Goal: Information Seeking & Learning: Learn about a topic

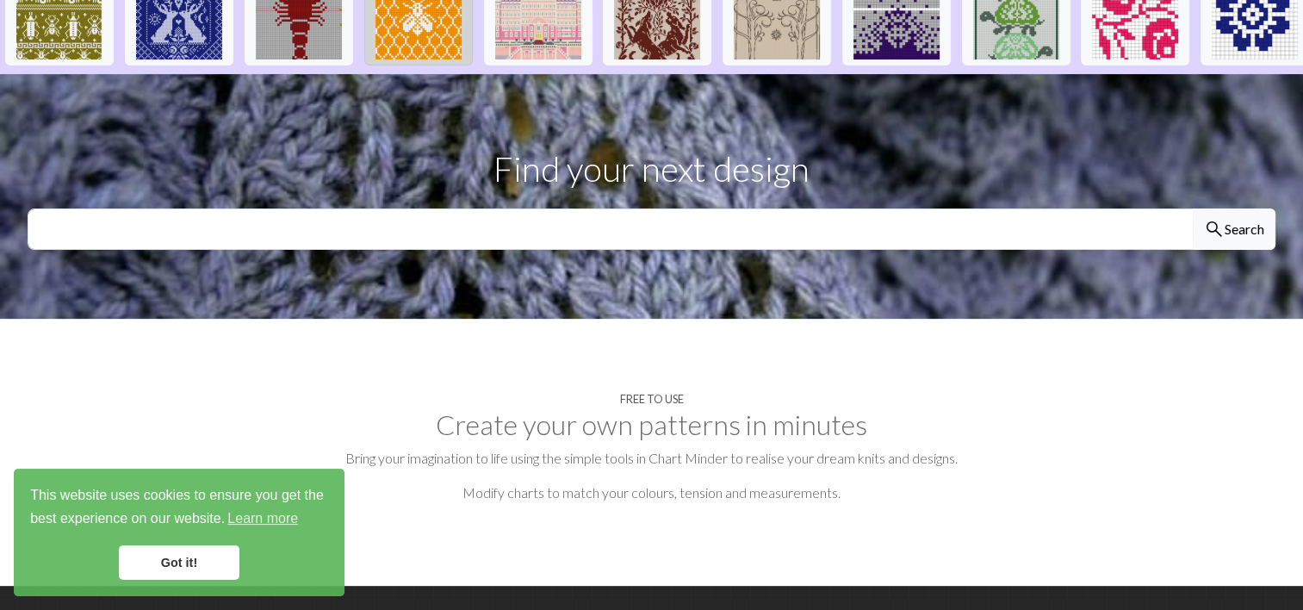
scroll to position [375, 0]
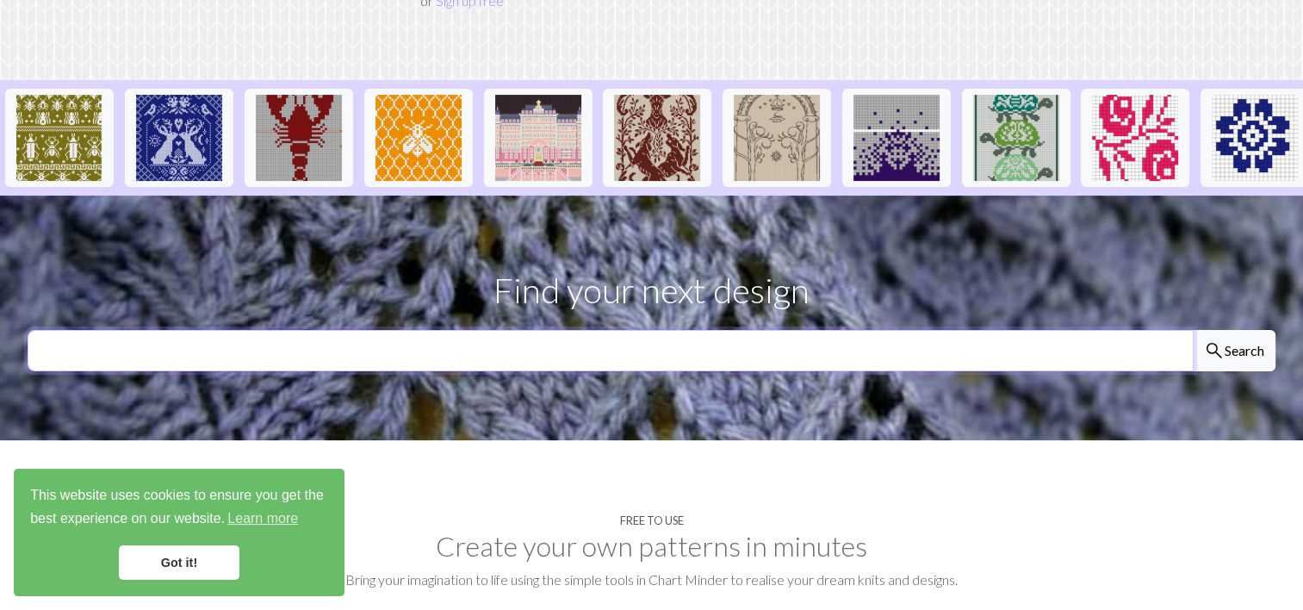
click at [439, 330] on input "text" at bounding box center [611, 350] width 1166 height 41
type input "nordic"
click at [1193, 330] on button "search Search" at bounding box center [1234, 350] width 83 height 41
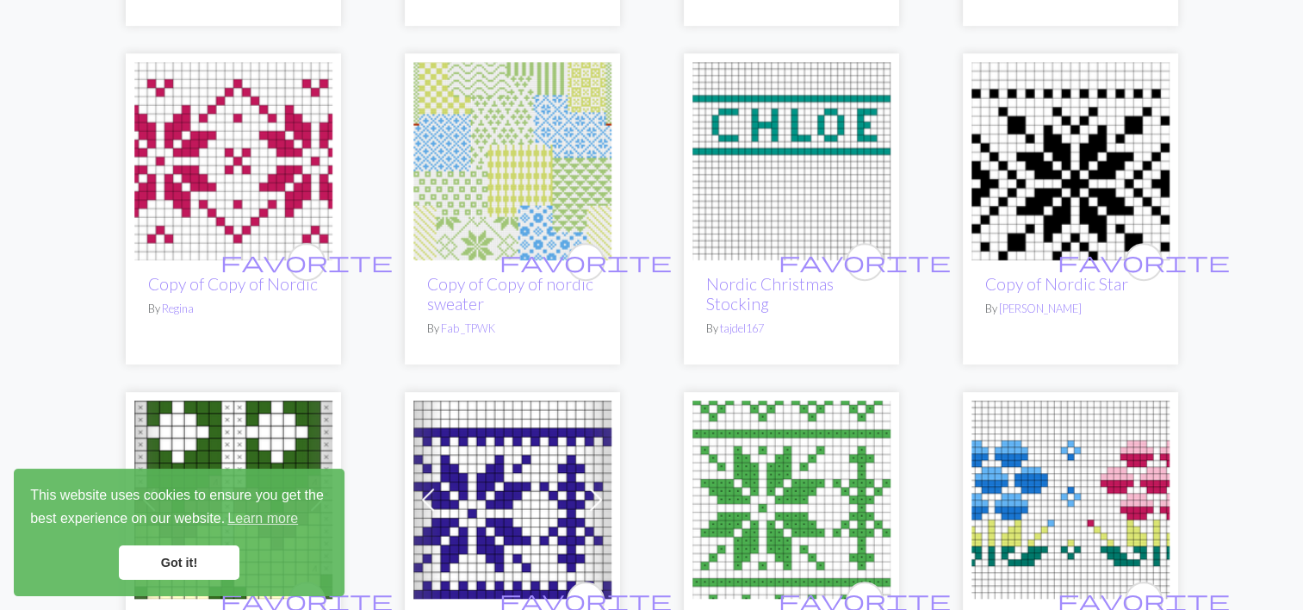
scroll to position [861, 0]
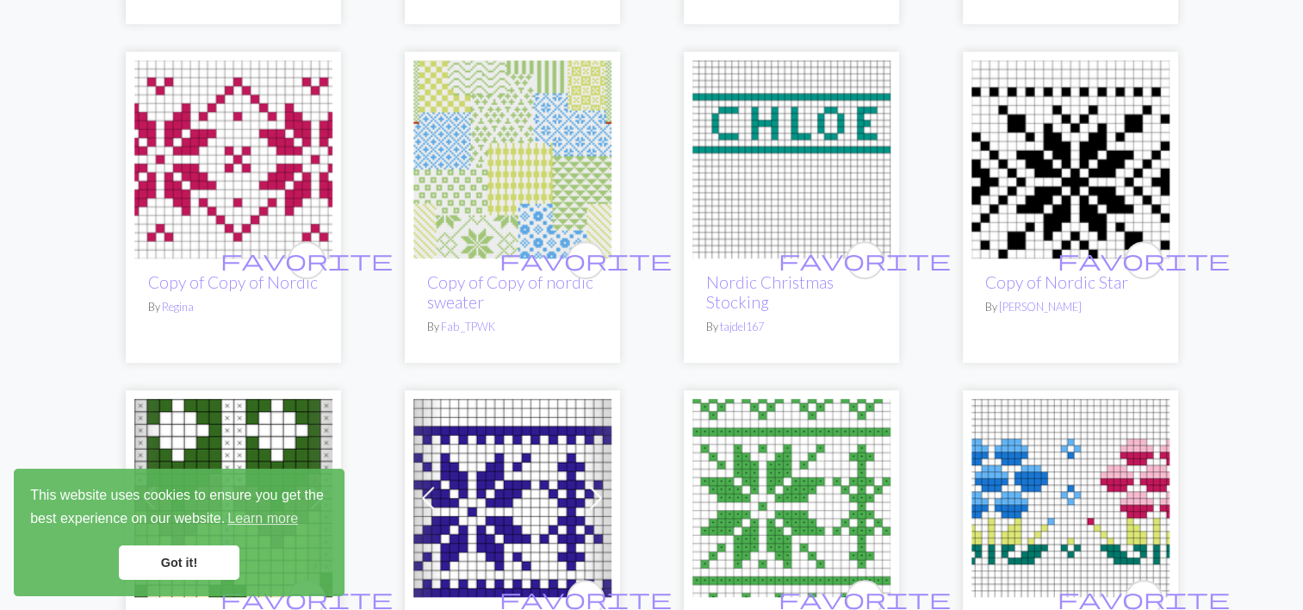
click at [168, 564] on link "Got it!" at bounding box center [179, 562] width 121 height 34
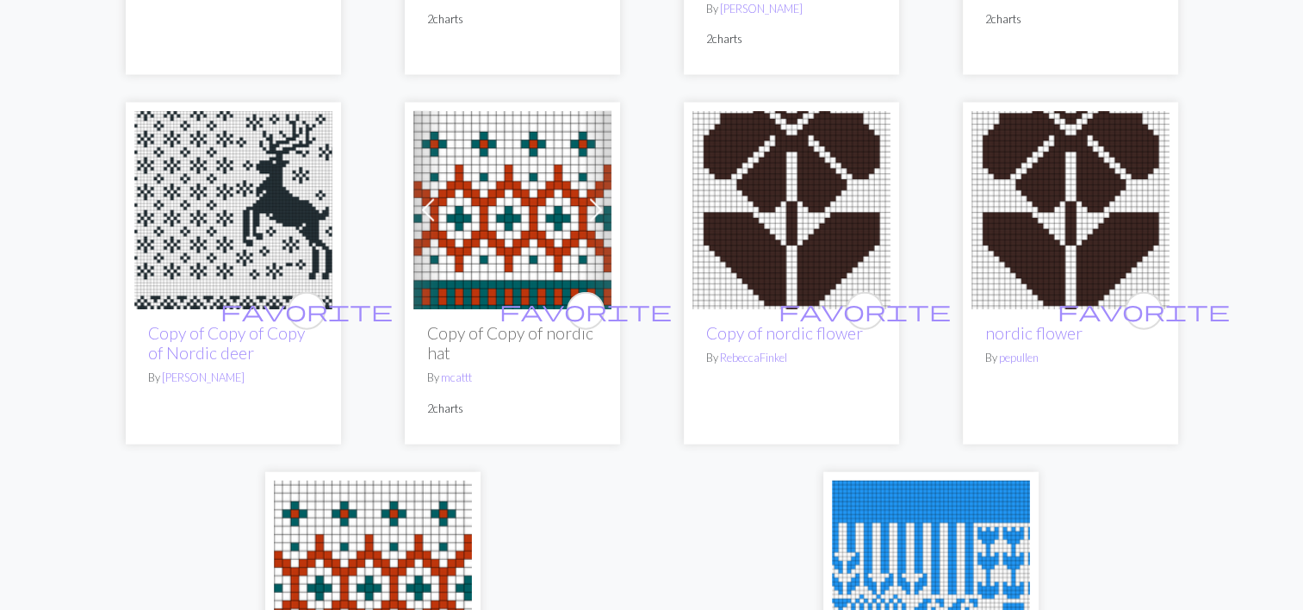
scroll to position [4346, 0]
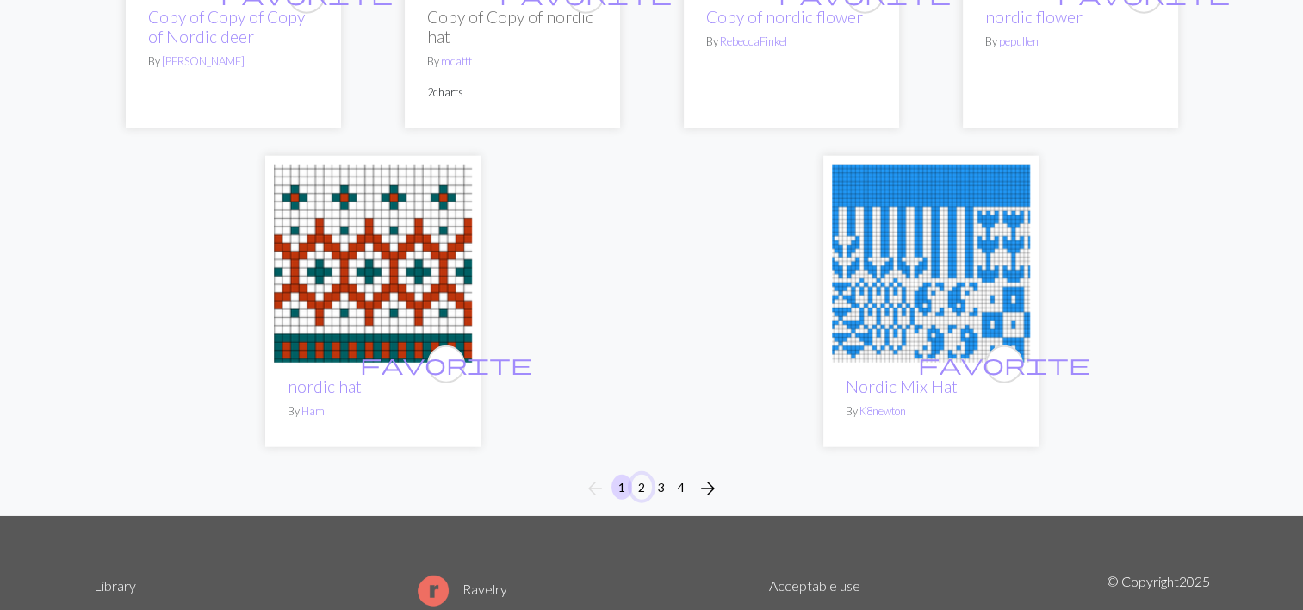
click at [643, 474] on button "2" at bounding box center [641, 486] width 21 height 25
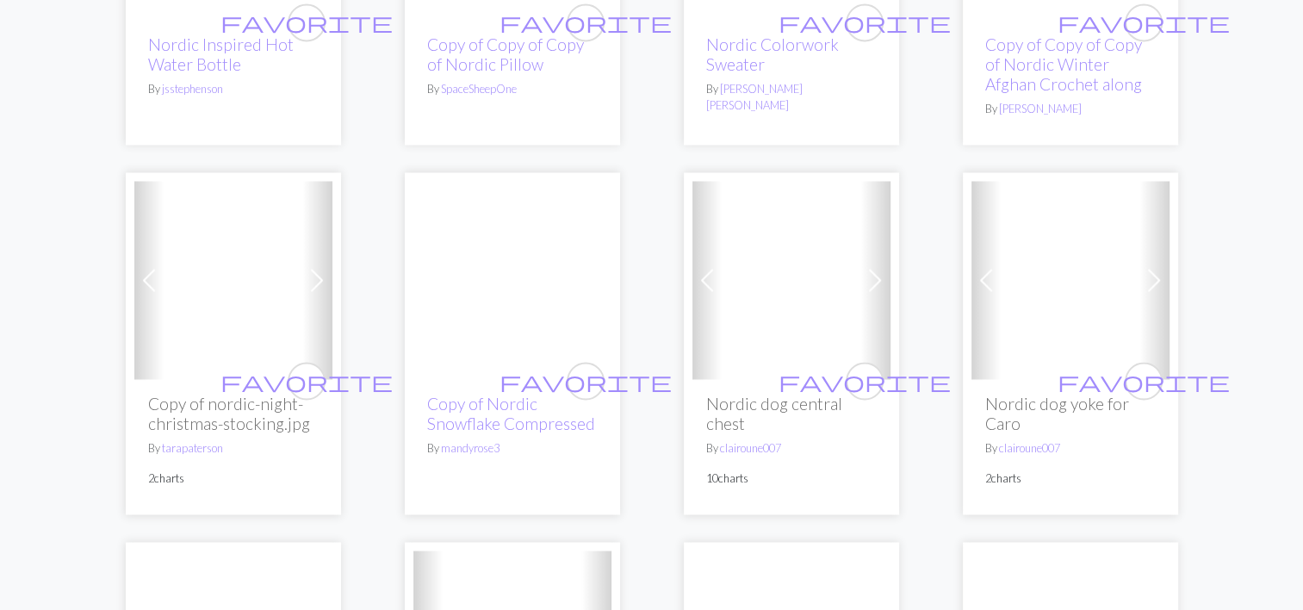
scroll to position [2869, 0]
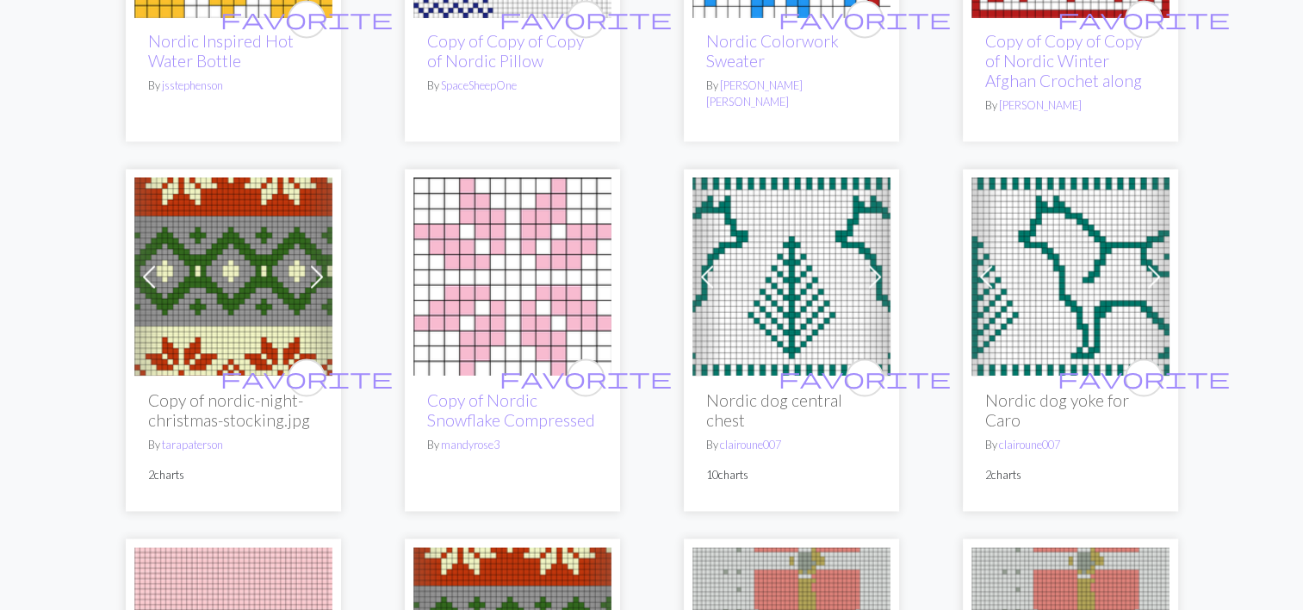
click at [317, 263] on span at bounding box center [317, 277] width 28 height 28
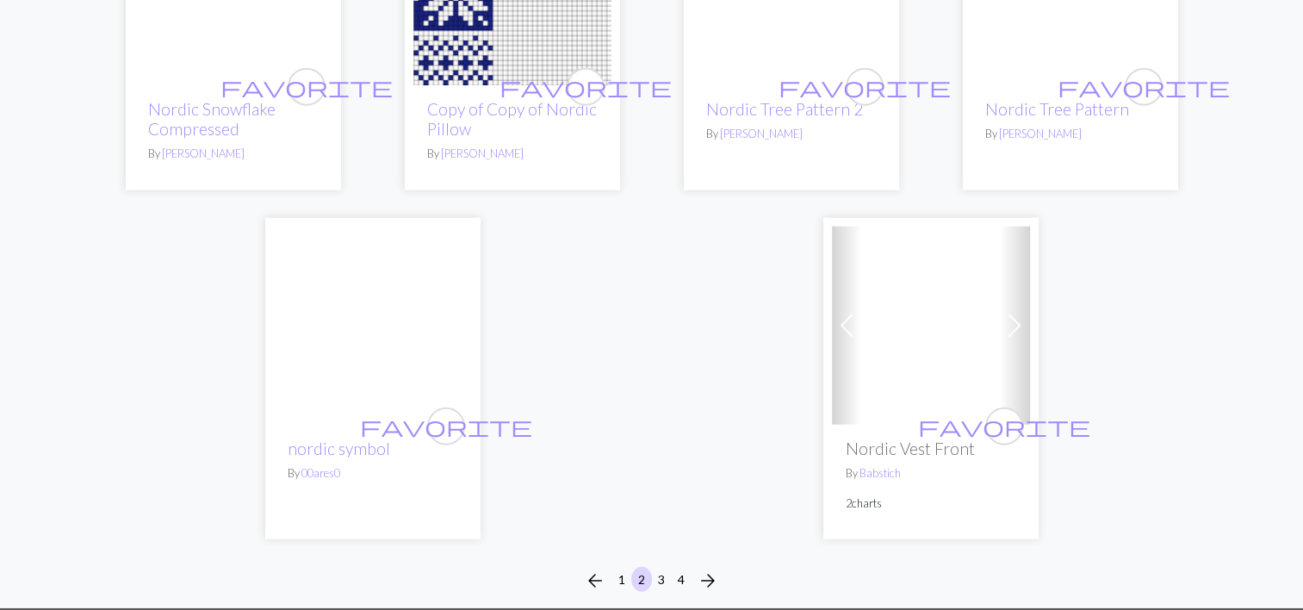
scroll to position [4271, 0]
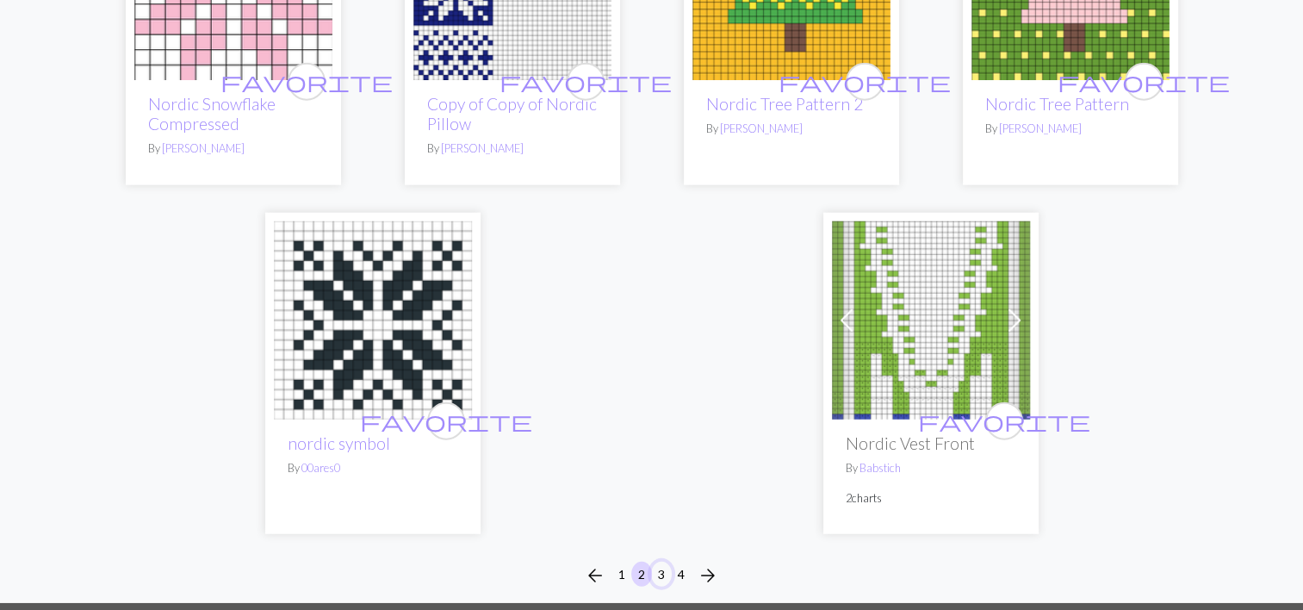
click at [663, 561] on button "3" at bounding box center [661, 573] width 21 height 25
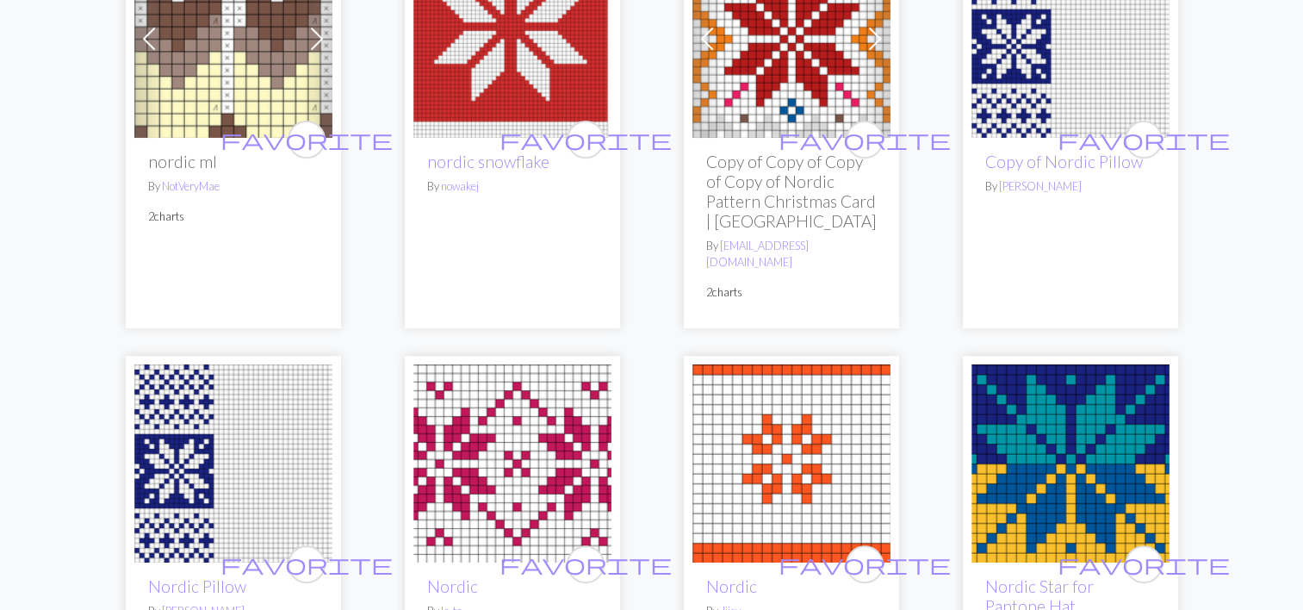
scroll to position [661, 0]
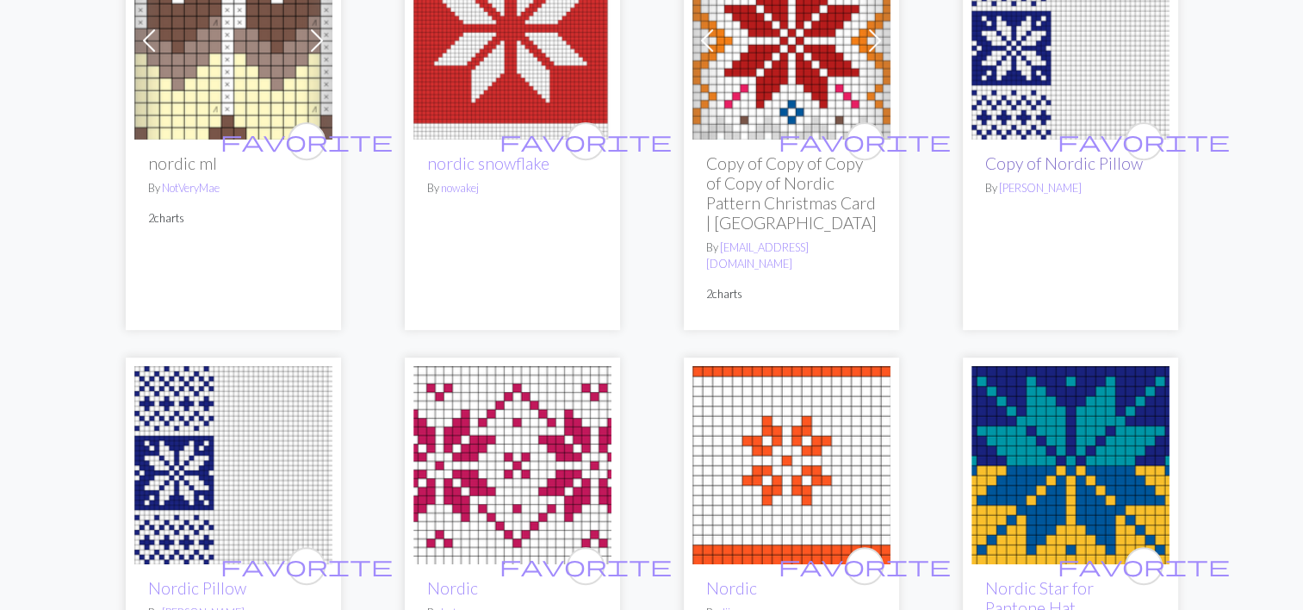
click at [1084, 153] on link "Copy of Nordic Pillow" at bounding box center [1064, 163] width 158 height 20
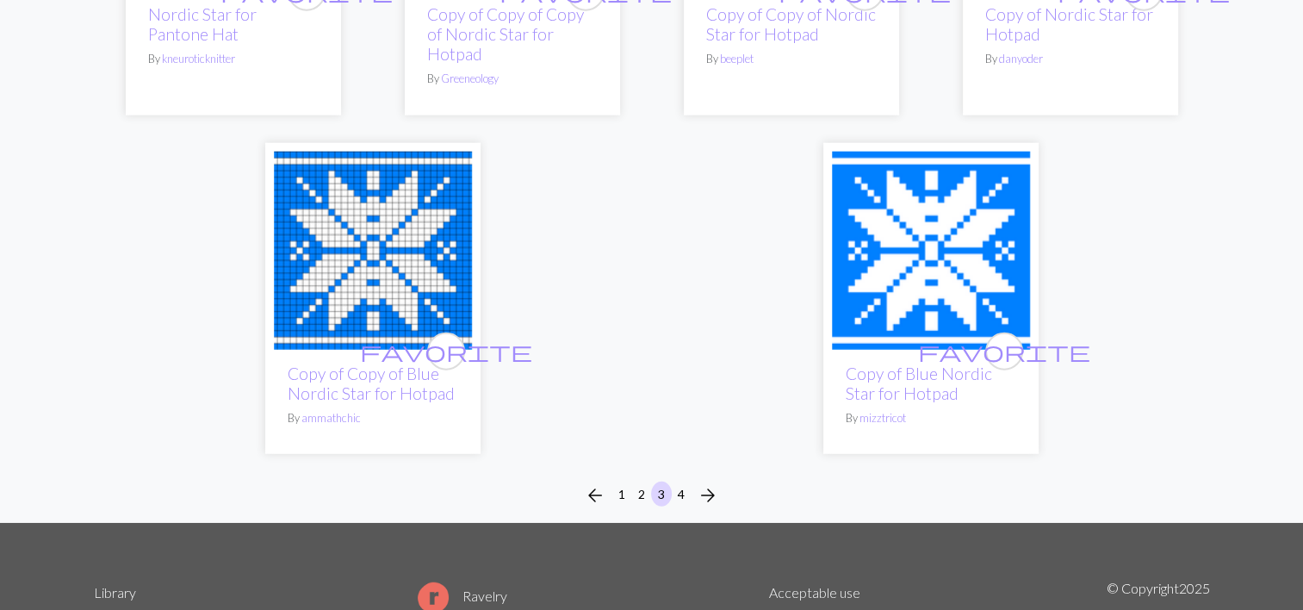
scroll to position [4424, 0]
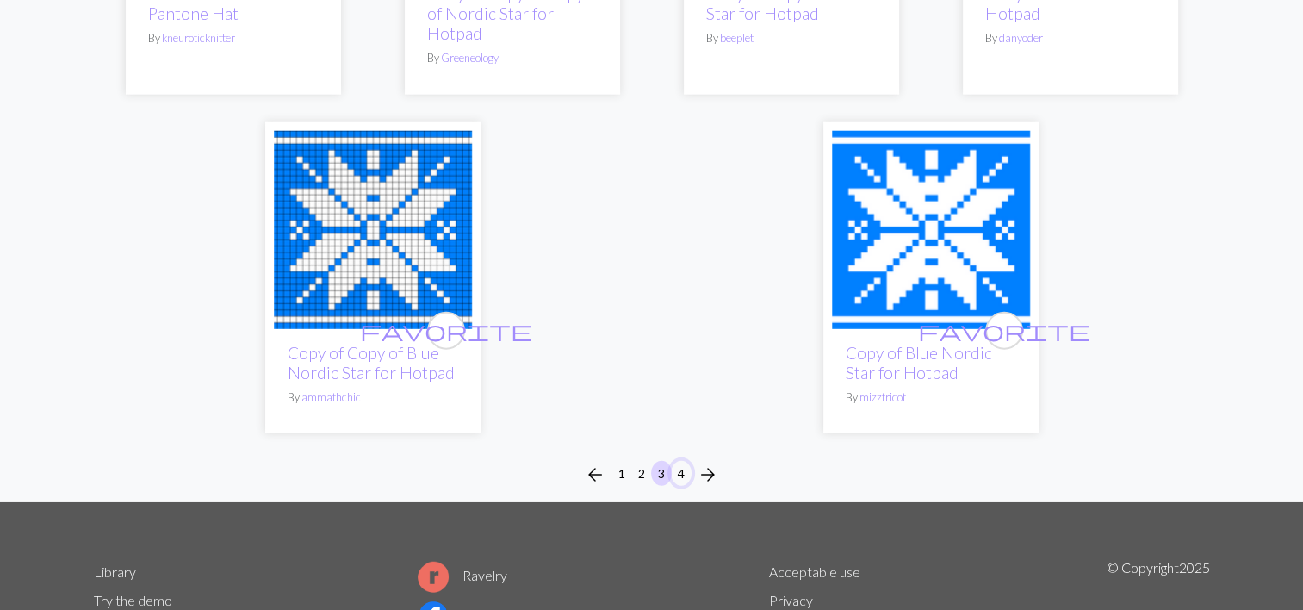
click at [677, 461] on button "4" at bounding box center [681, 473] width 21 height 25
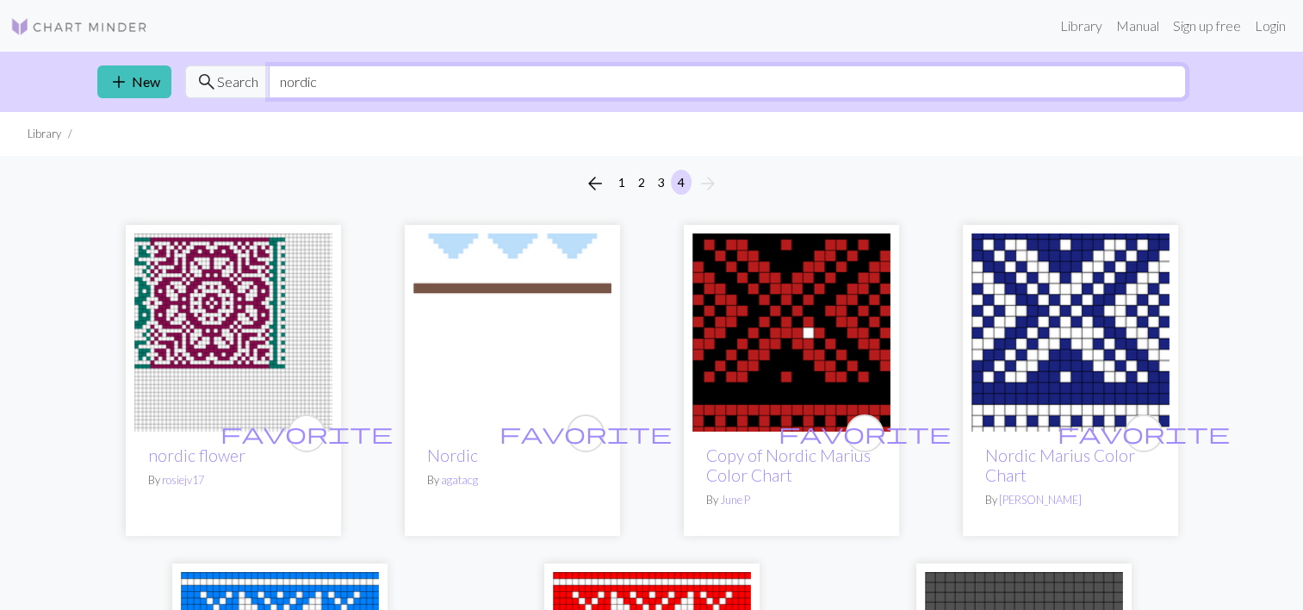
click at [358, 79] on input "nordic" at bounding box center [727, 81] width 917 height 33
type input "fair isle"
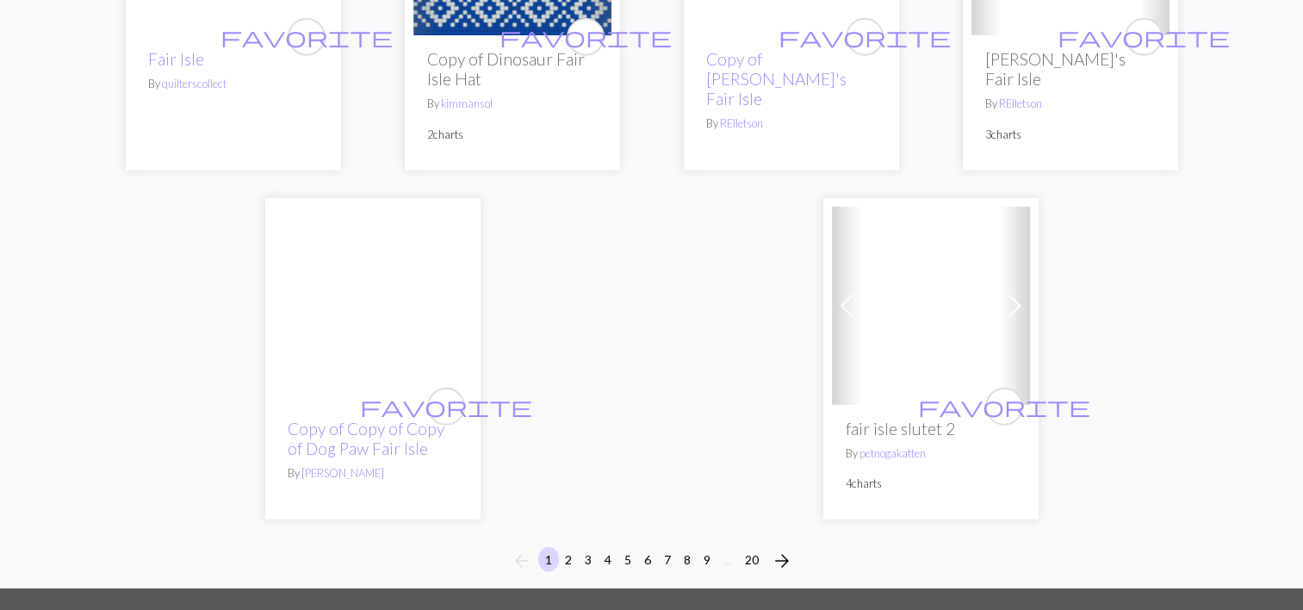
scroll to position [4768, 0]
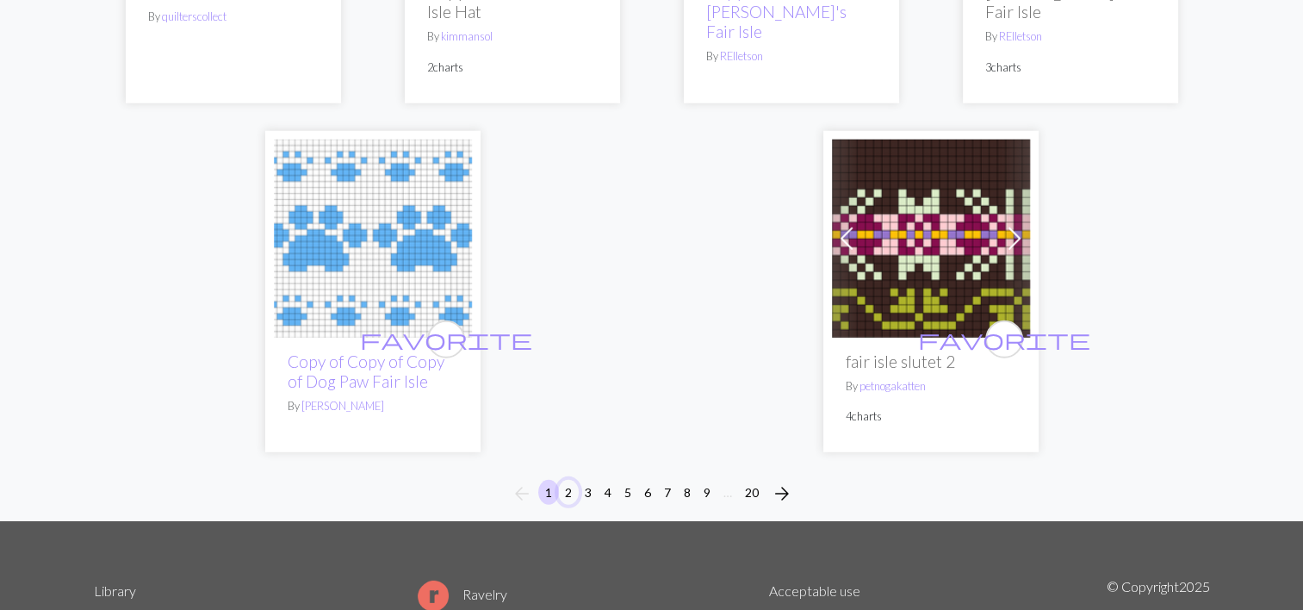
click at [561, 493] on button "2" at bounding box center [568, 492] width 21 height 25
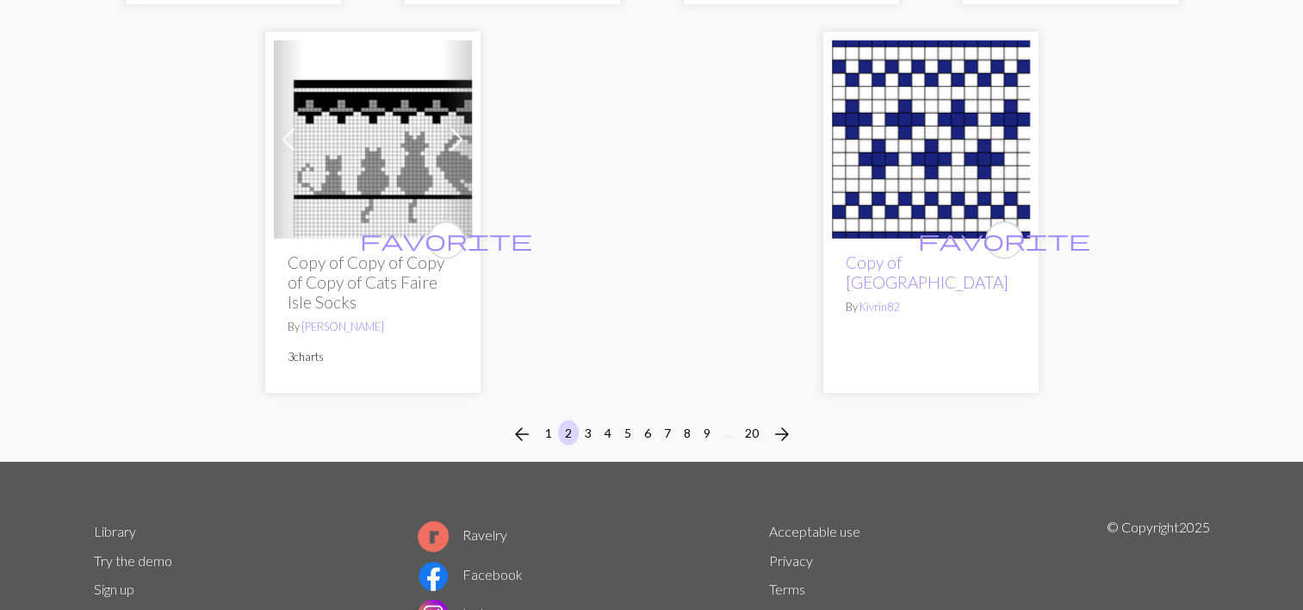
scroll to position [5037, 0]
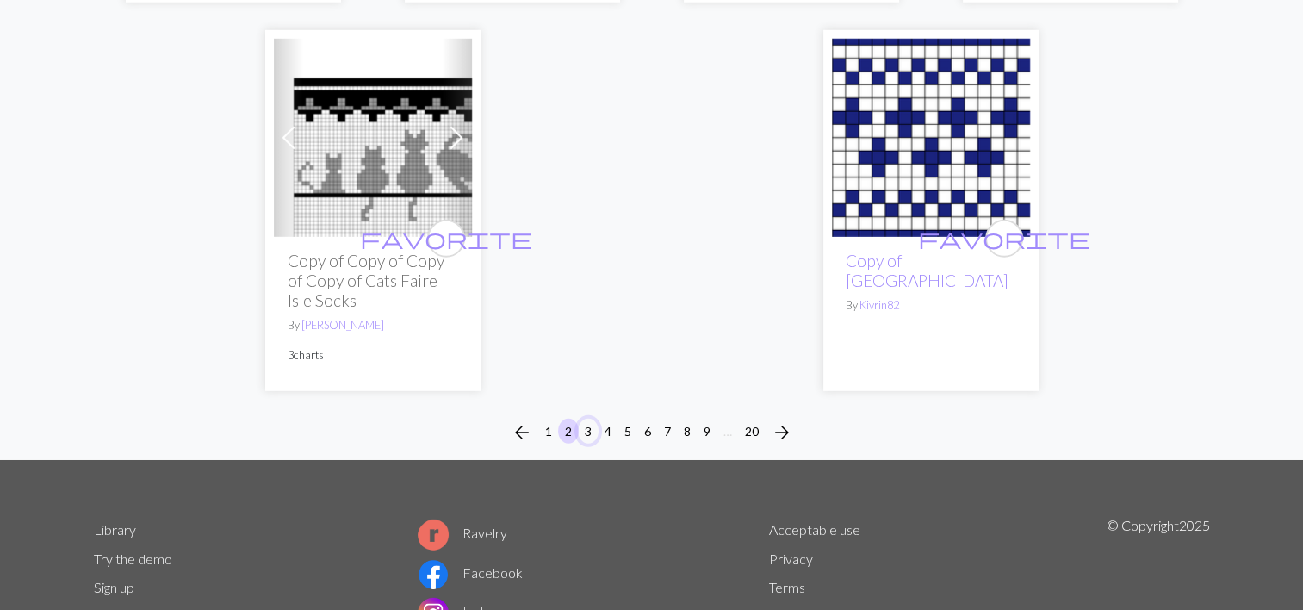
click at [586, 428] on button "3" at bounding box center [588, 430] width 21 height 25
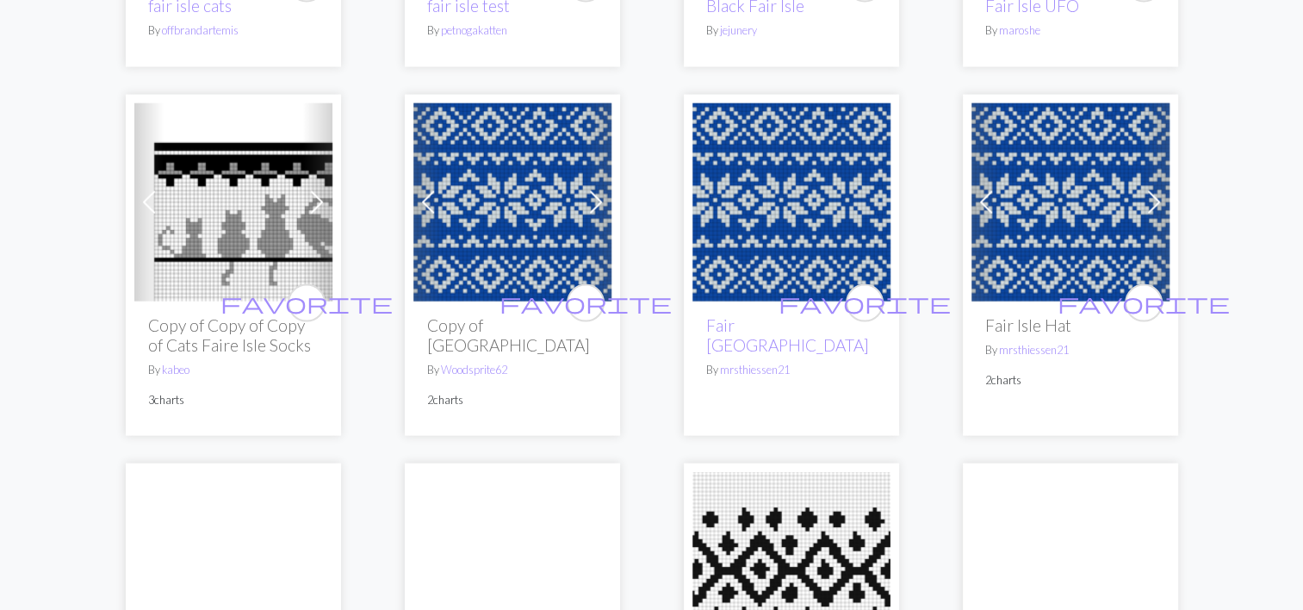
scroll to position [3685, 0]
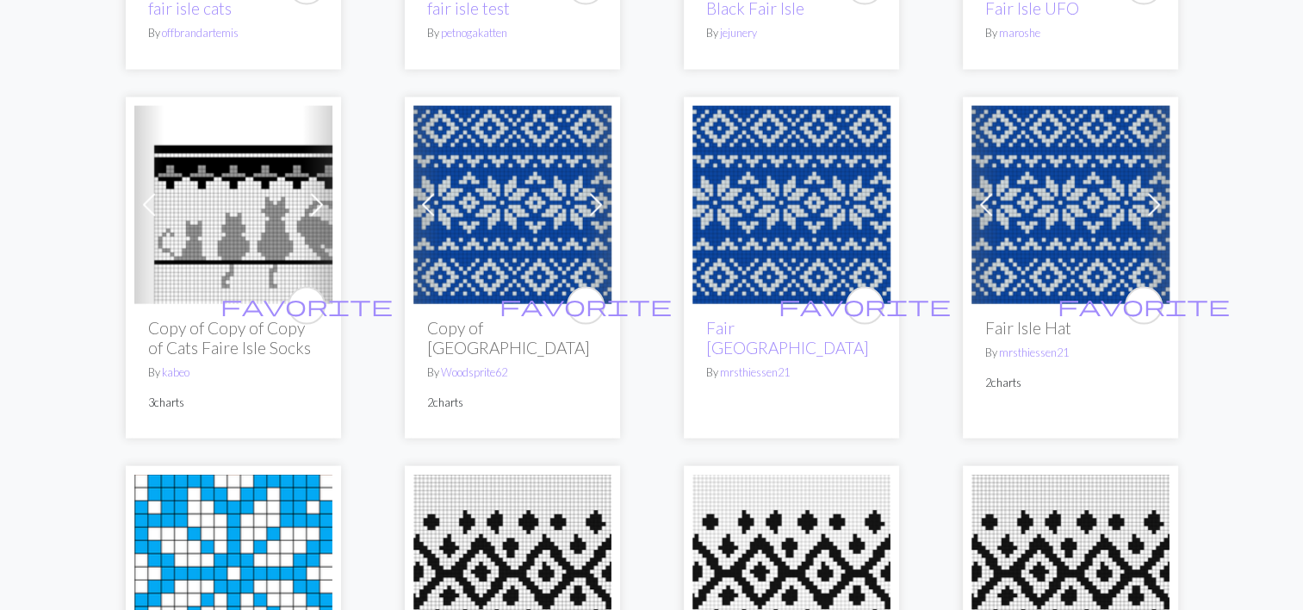
drag, startPoint x: 539, startPoint y: 308, endPoint x: 468, endPoint y: 220, distance: 112.7
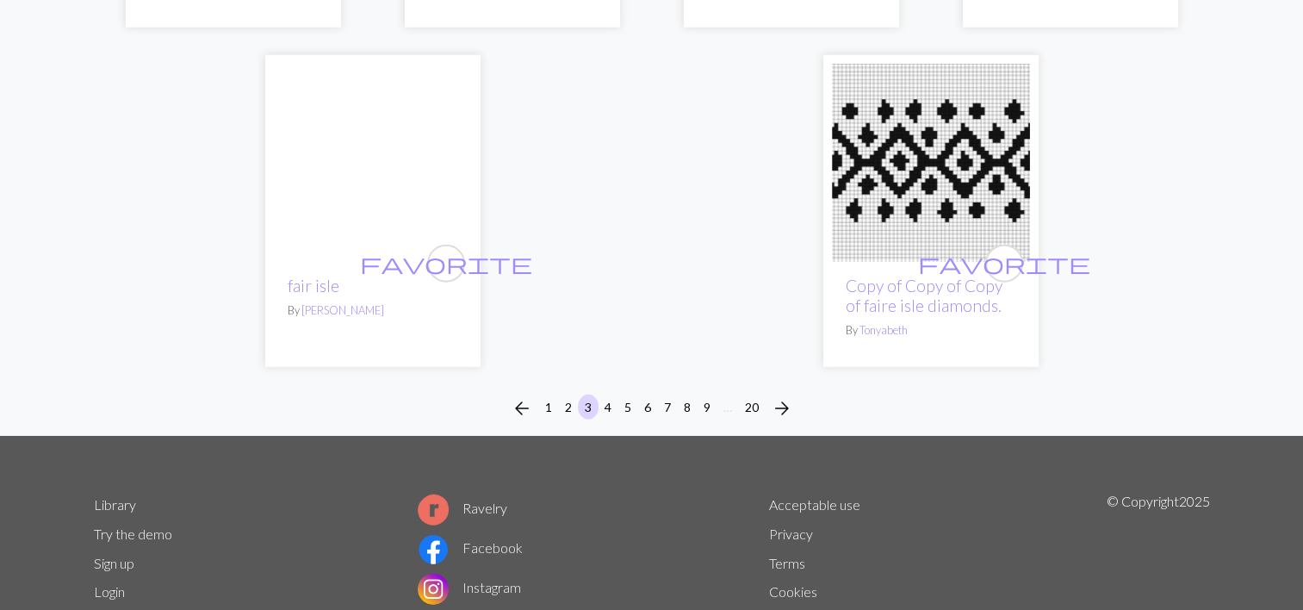
scroll to position [4474, 0]
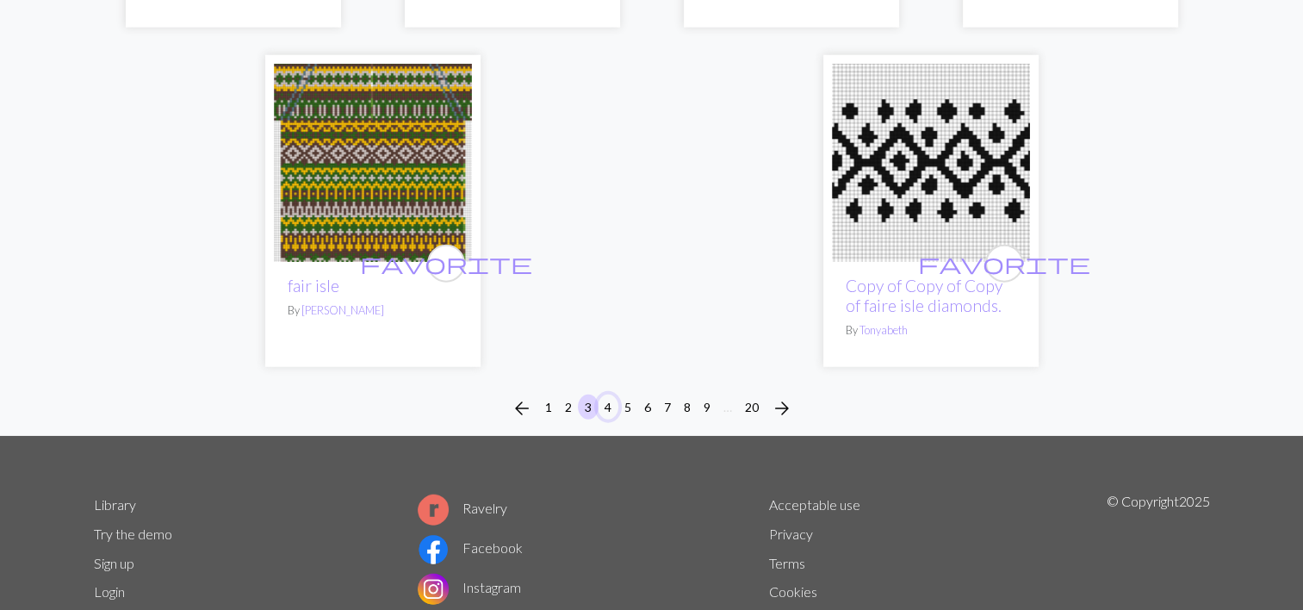
click at [605, 394] on button "4" at bounding box center [608, 406] width 21 height 25
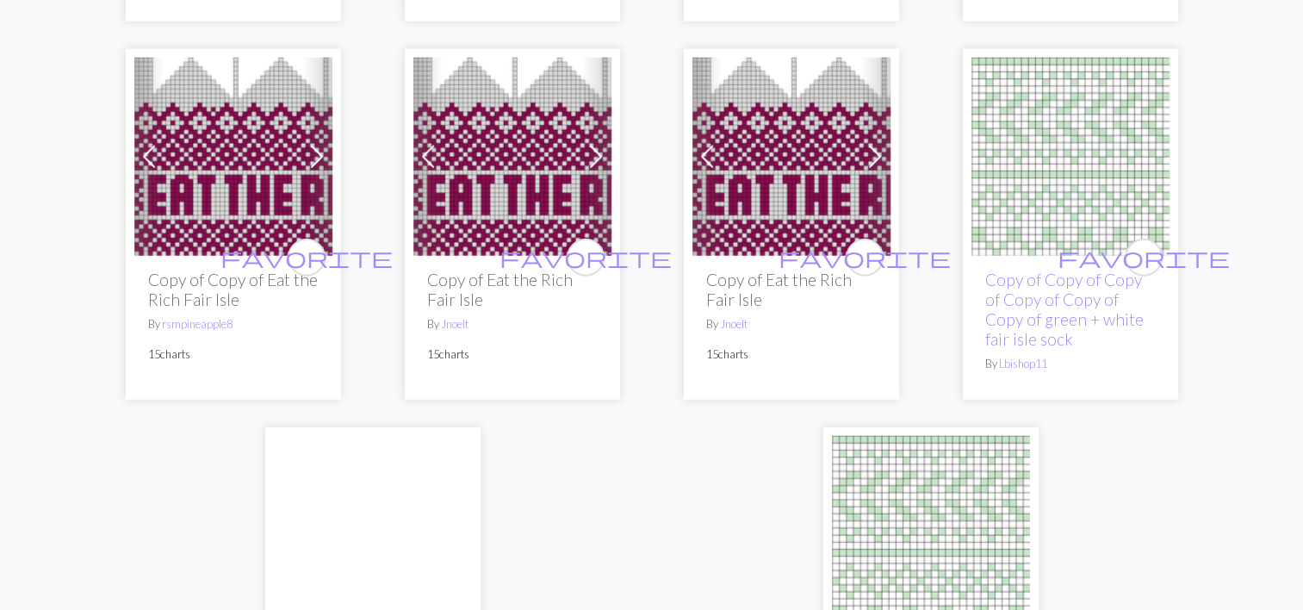
scroll to position [4576, 0]
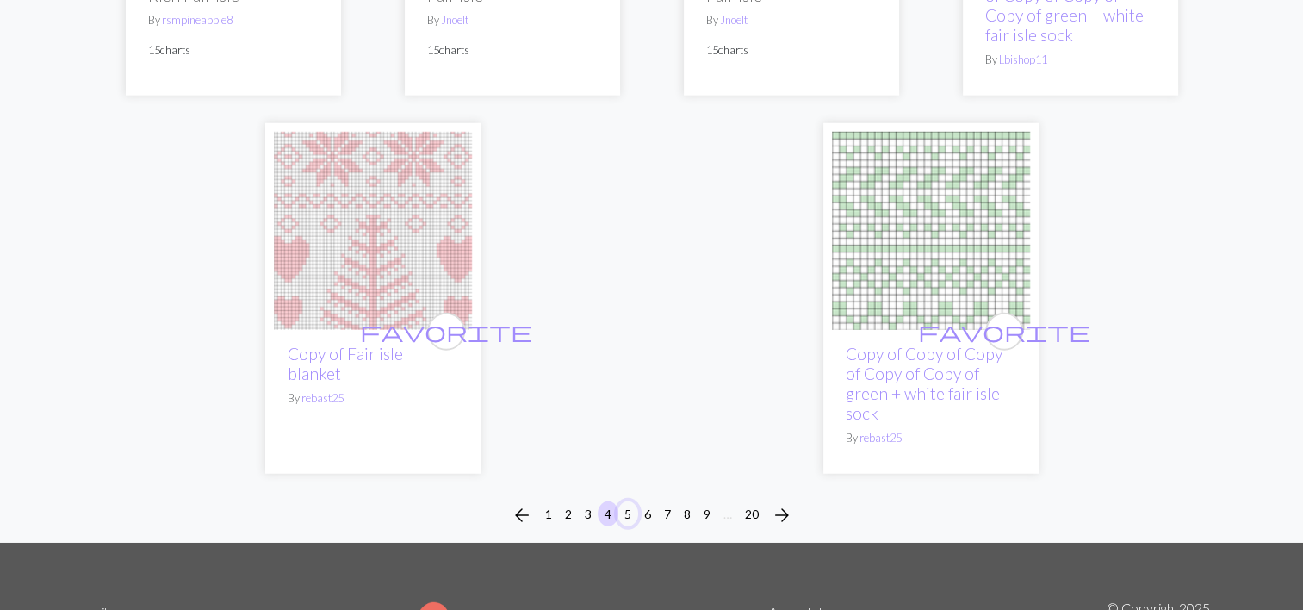
click at [625, 501] on button "5" at bounding box center [627, 513] width 21 height 25
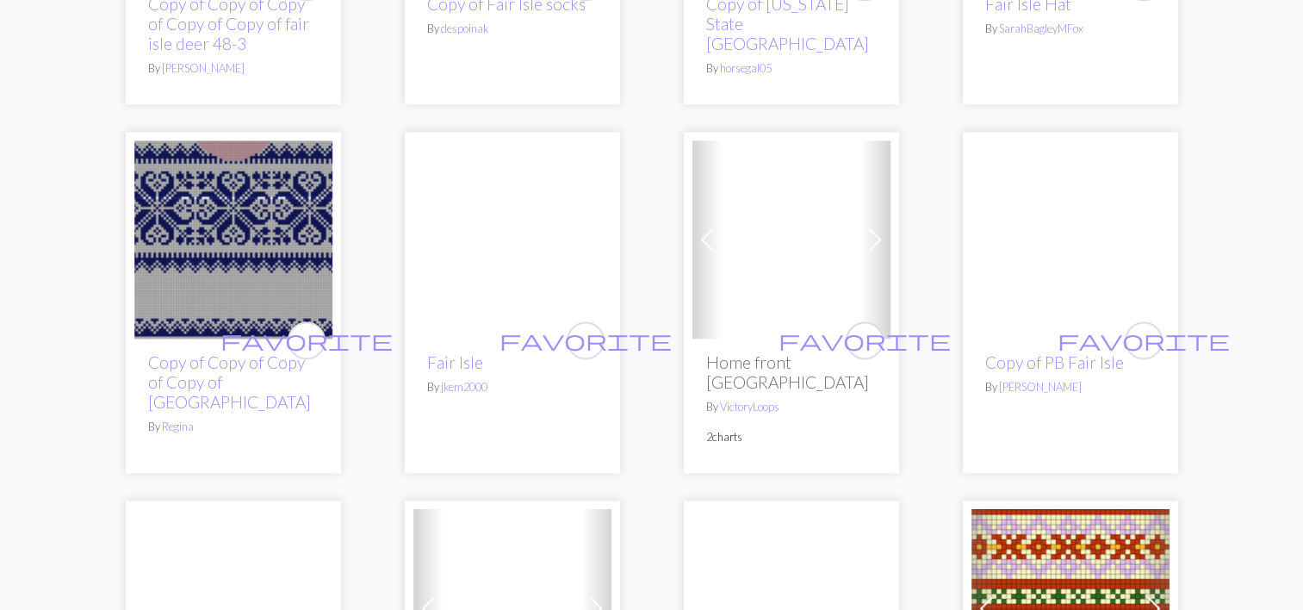
scroll to position [2215, 0]
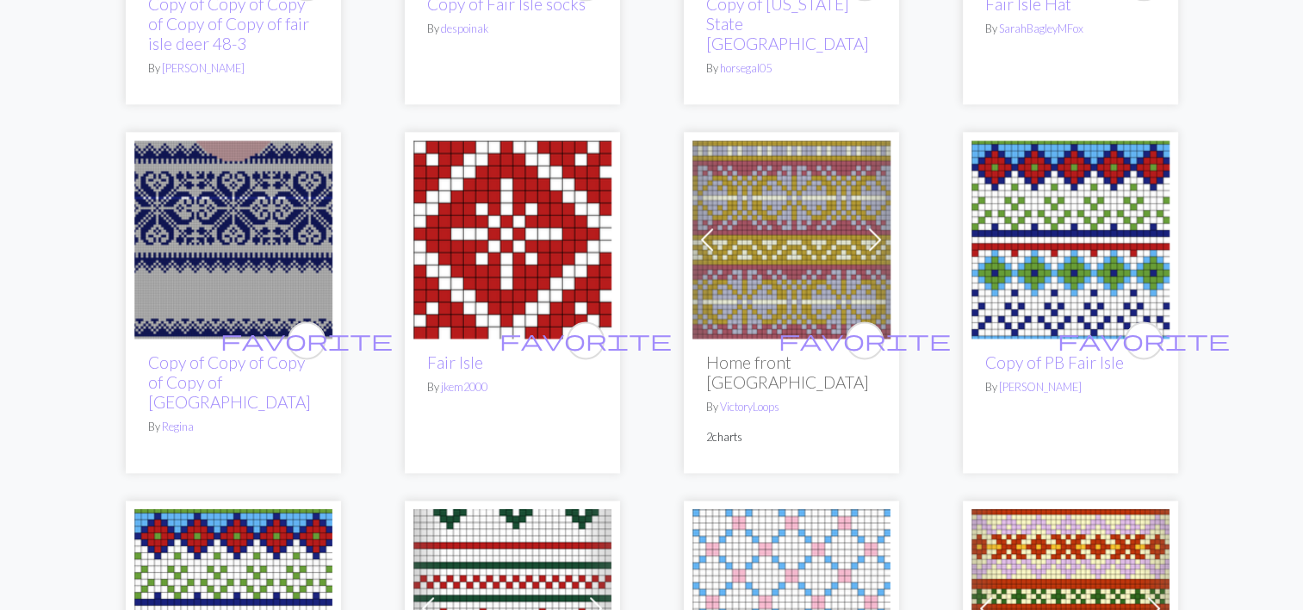
click at [96, 288] on div "favorite Copy of Fair Isle Touque By rebast25 favorite Fair Isle Starter By son…" at bounding box center [652, 302] width 1137 height 4613
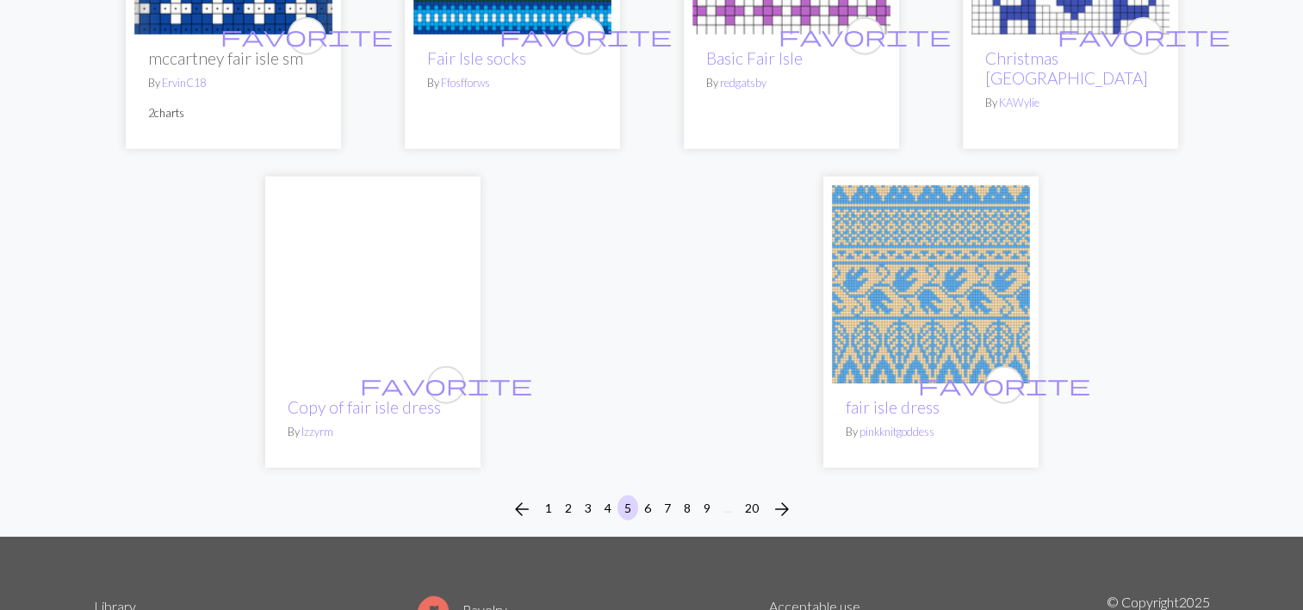
scroll to position [4349, 0]
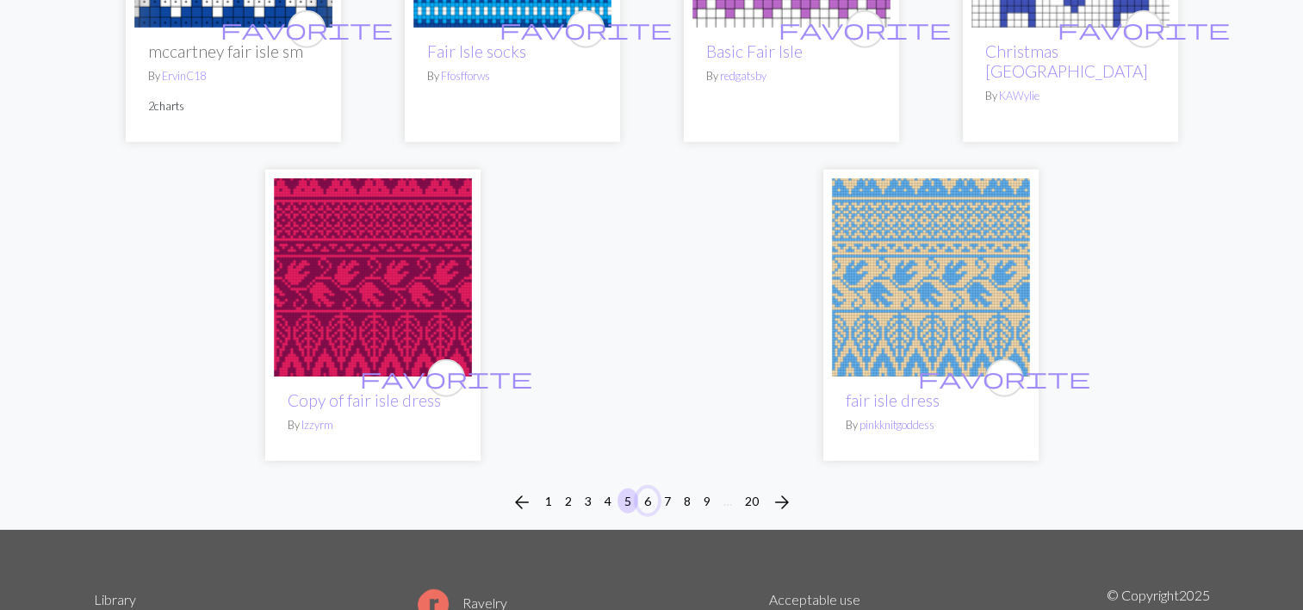
click at [648, 488] on button "6" at bounding box center [647, 500] width 21 height 25
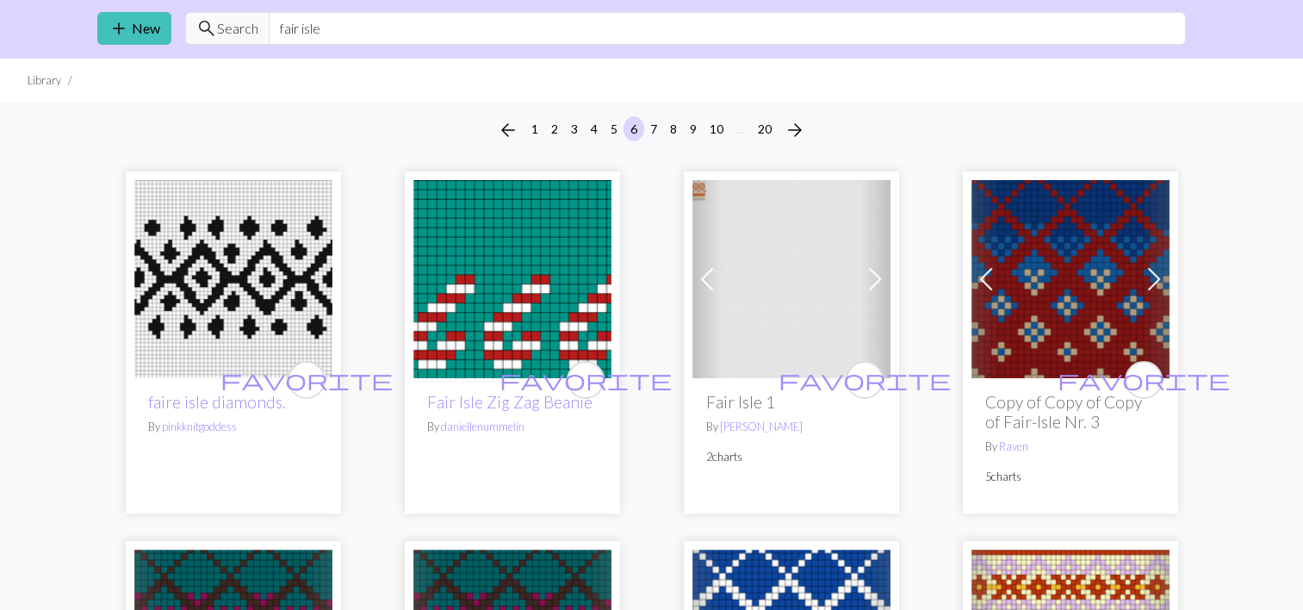
scroll to position [54, 0]
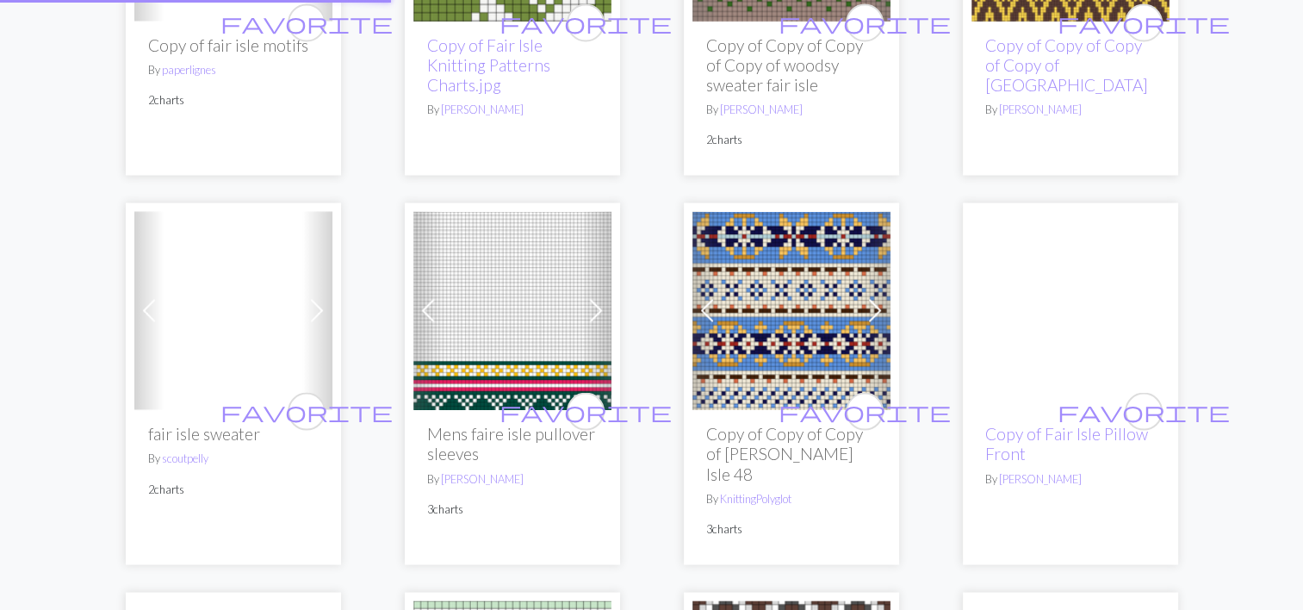
scroll to position [96, 0]
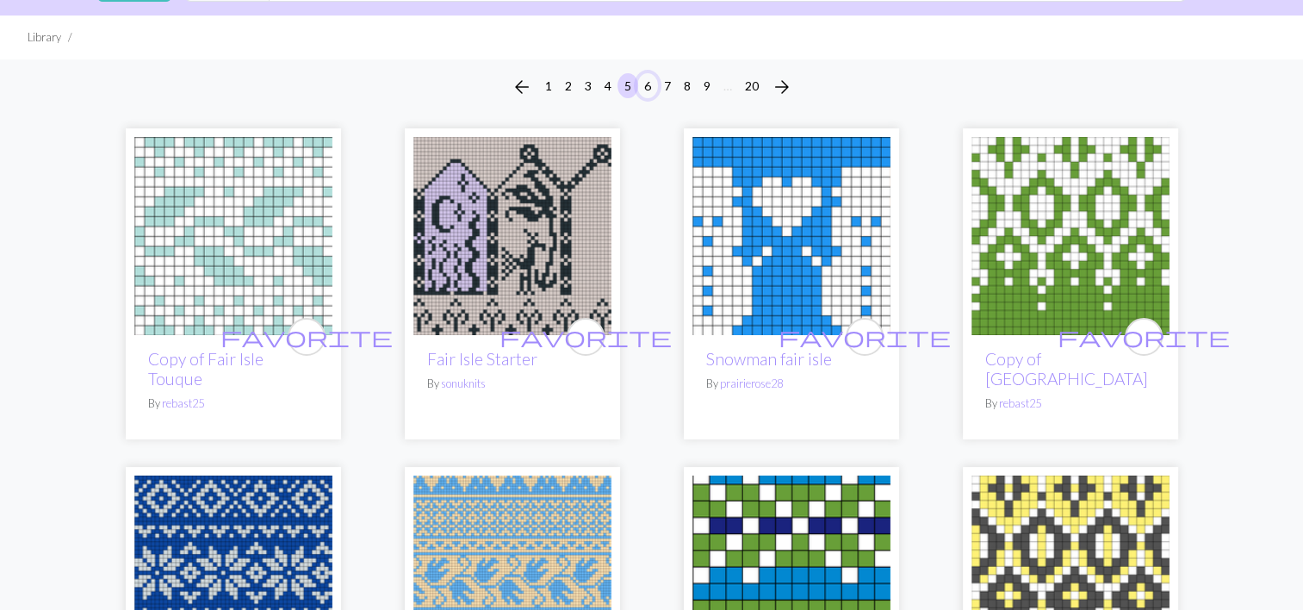
click at [644, 85] on button "6" at bounding box center [647, 85] width 21 height 25
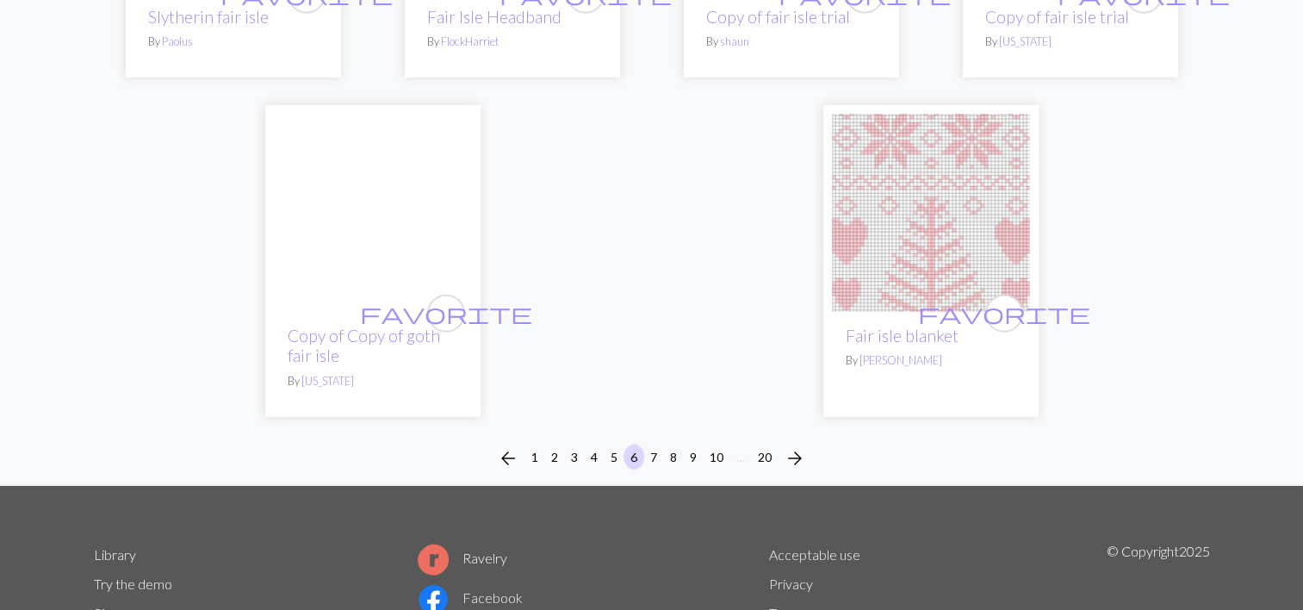
scroll to position [4542, 0]
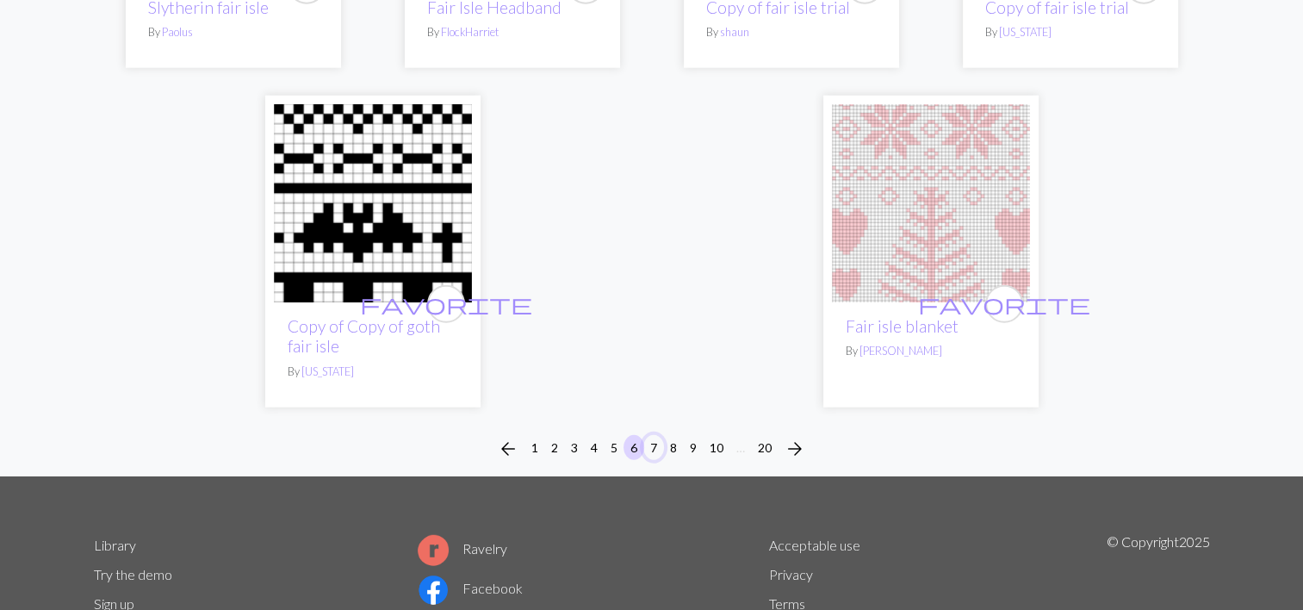
click at [654, 435] on button "7" at bounding box center [653, 447] width 21 height 25
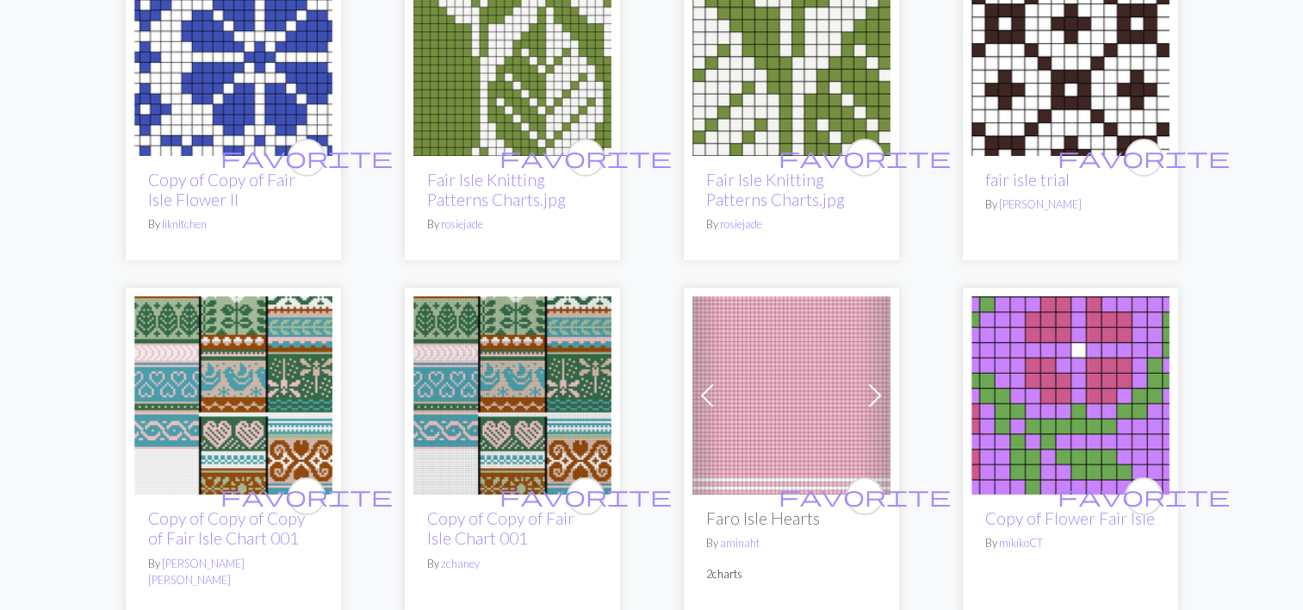
scroll to position [313, 0]
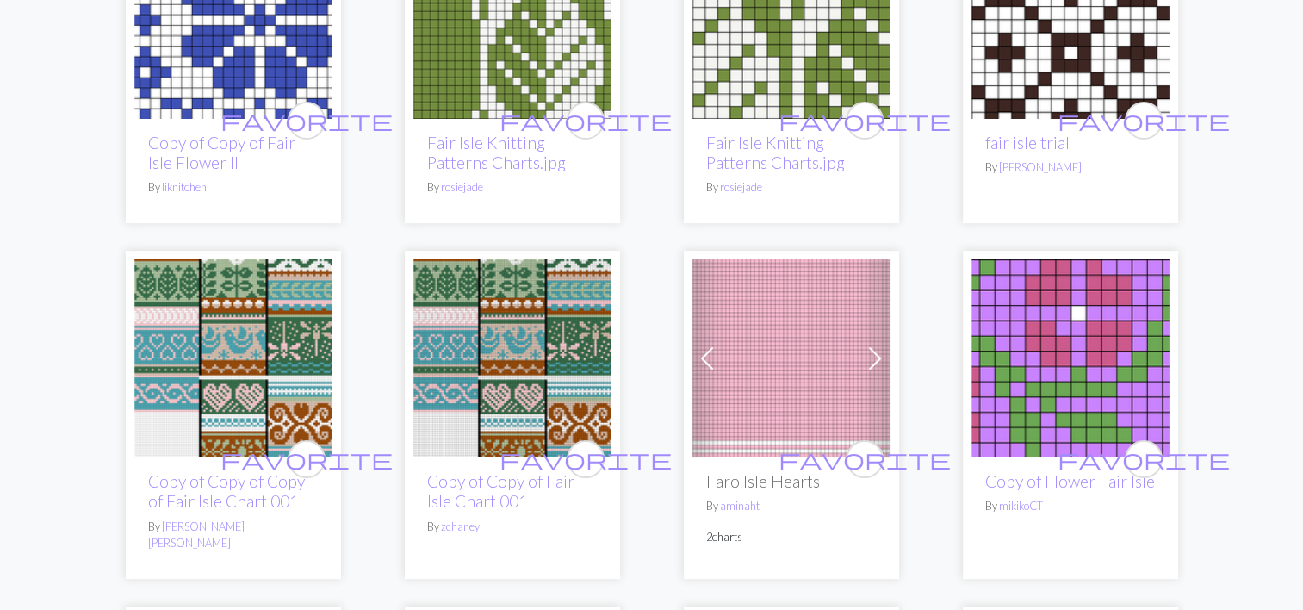
drag, startPoint x: 224, startPoint y: 464, endPoint x: 165, endPoint y: 313, distance: 161.7
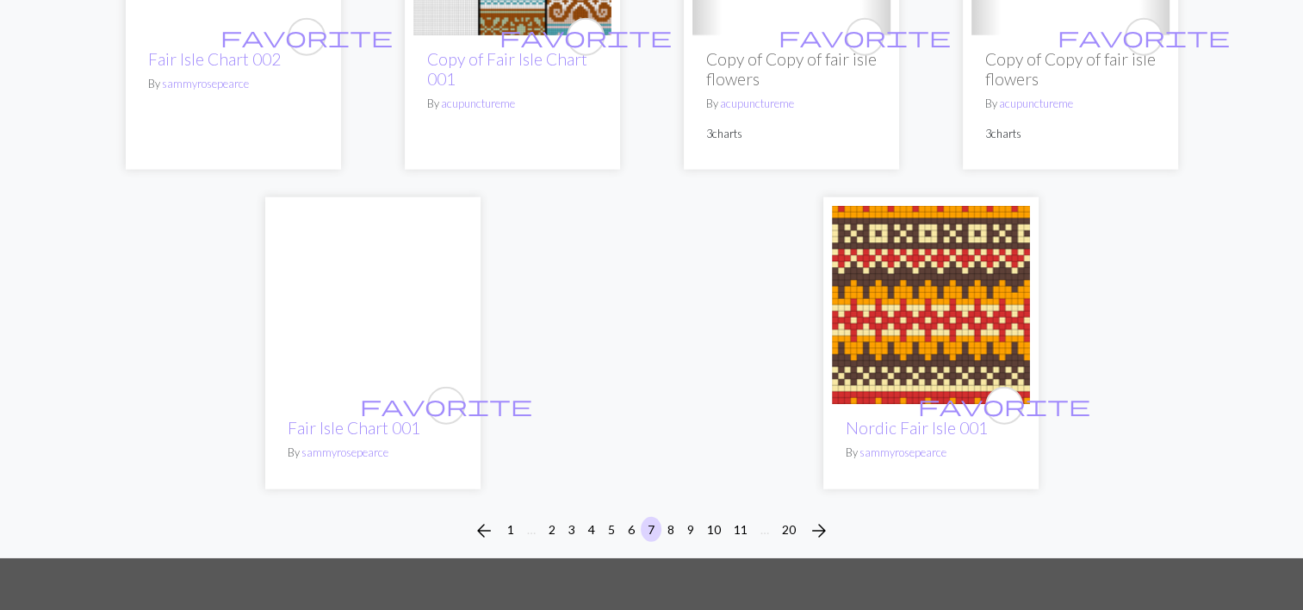
scroll to position [4260, 0]
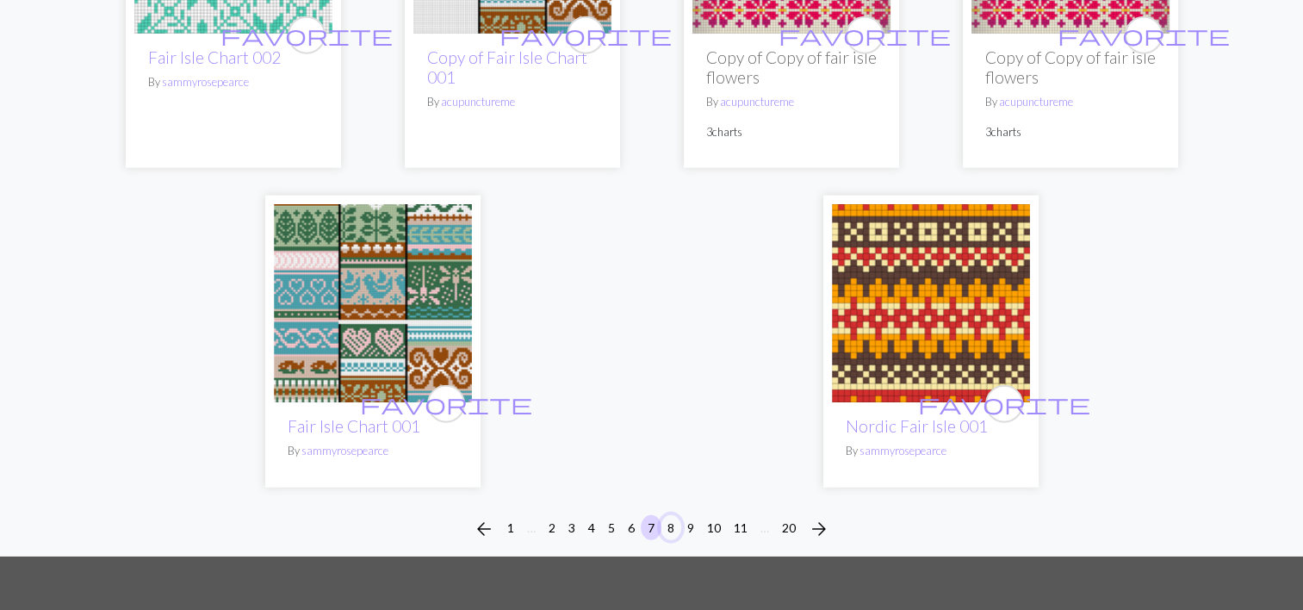
click at [672, 515] on button "8" at bounding box center [670, 527] width 21 height 25
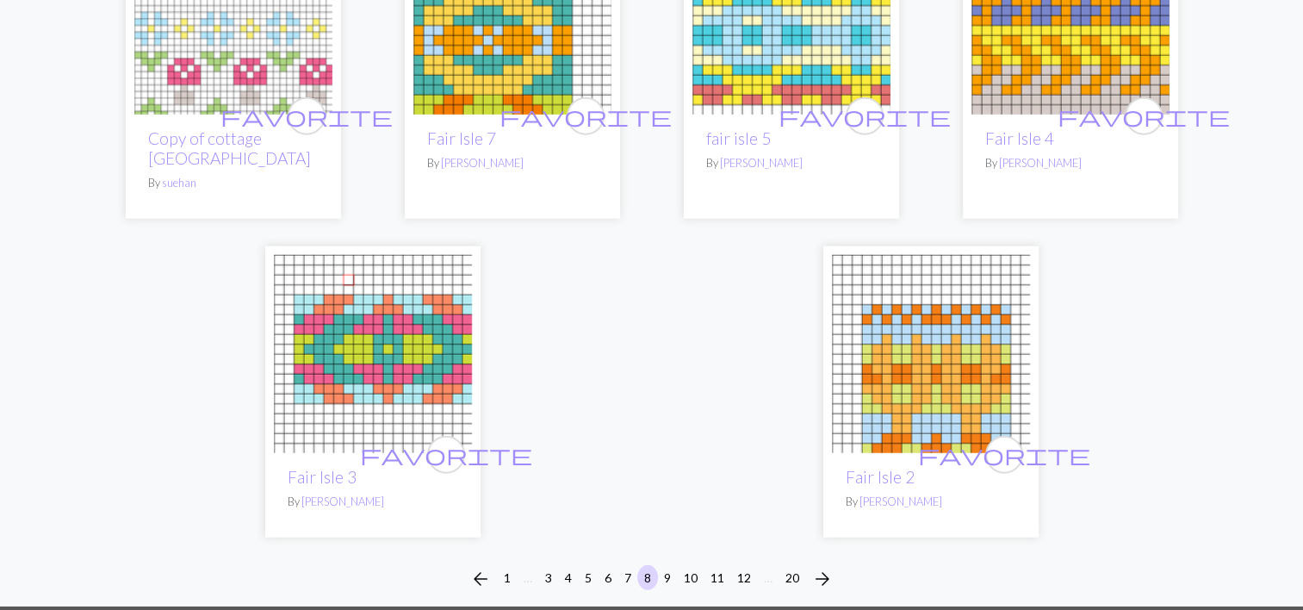
scroll to position [4257, 0]
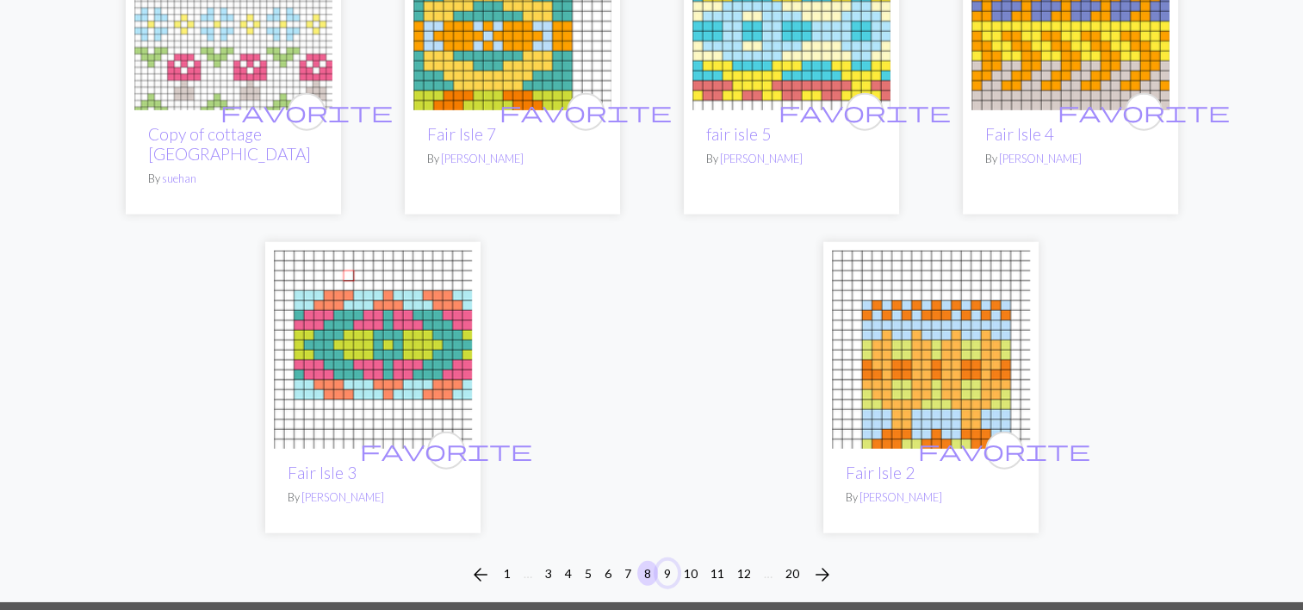
click at [666, 561] on button "9" at bounding box center [667, 573] width 21 height 25
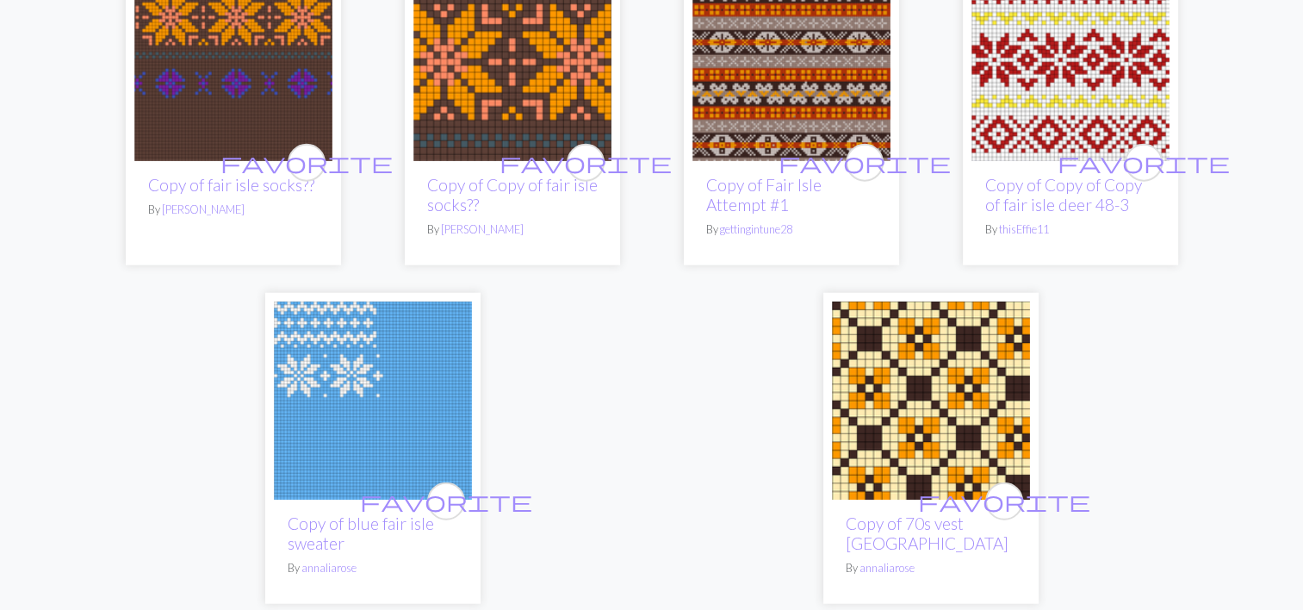
scroll to position [4345, 0]
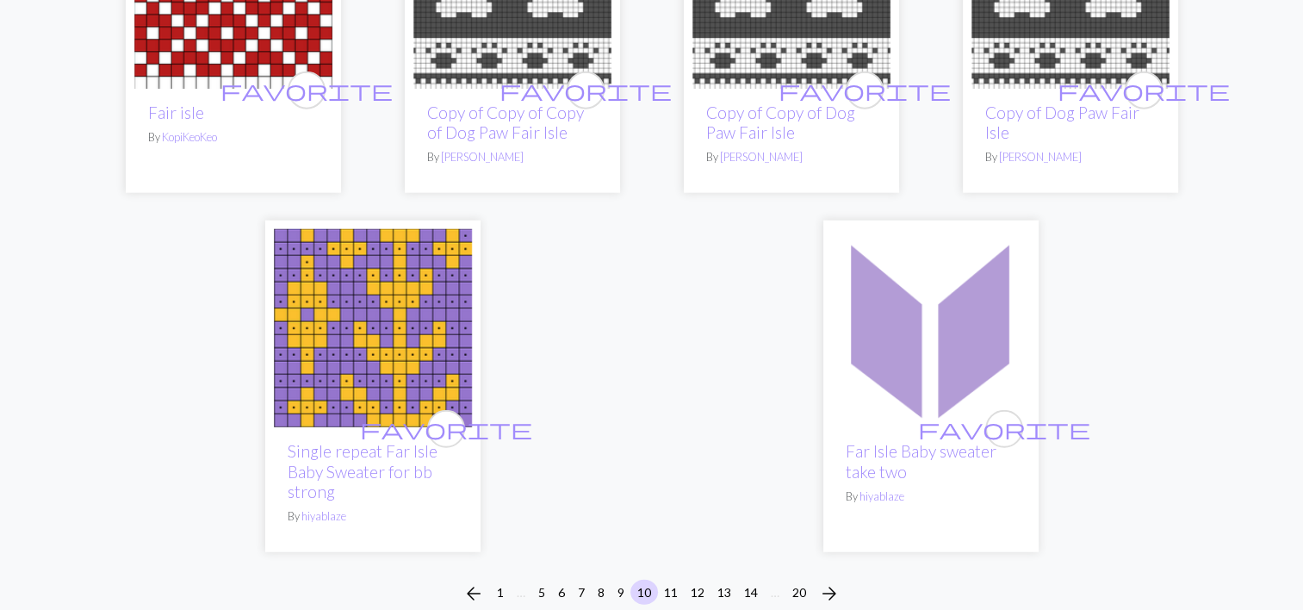
scroll to position [4352, 0]
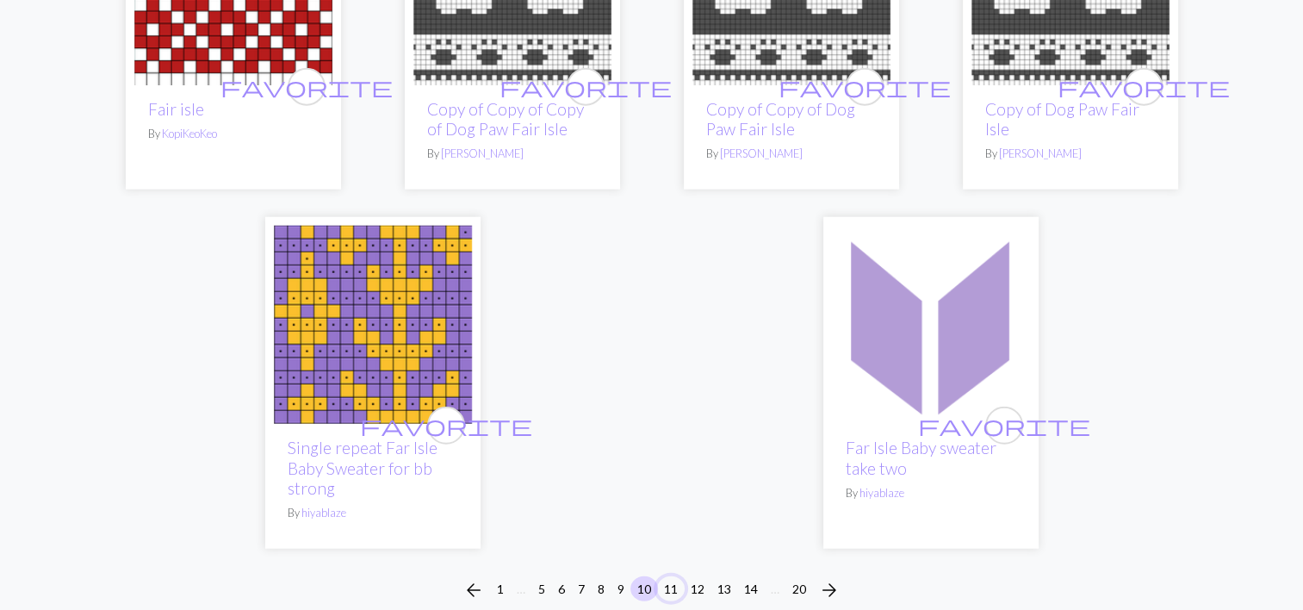
click at [673, 576] on button "11" at bounding box center [671, 588] width 28 height 25
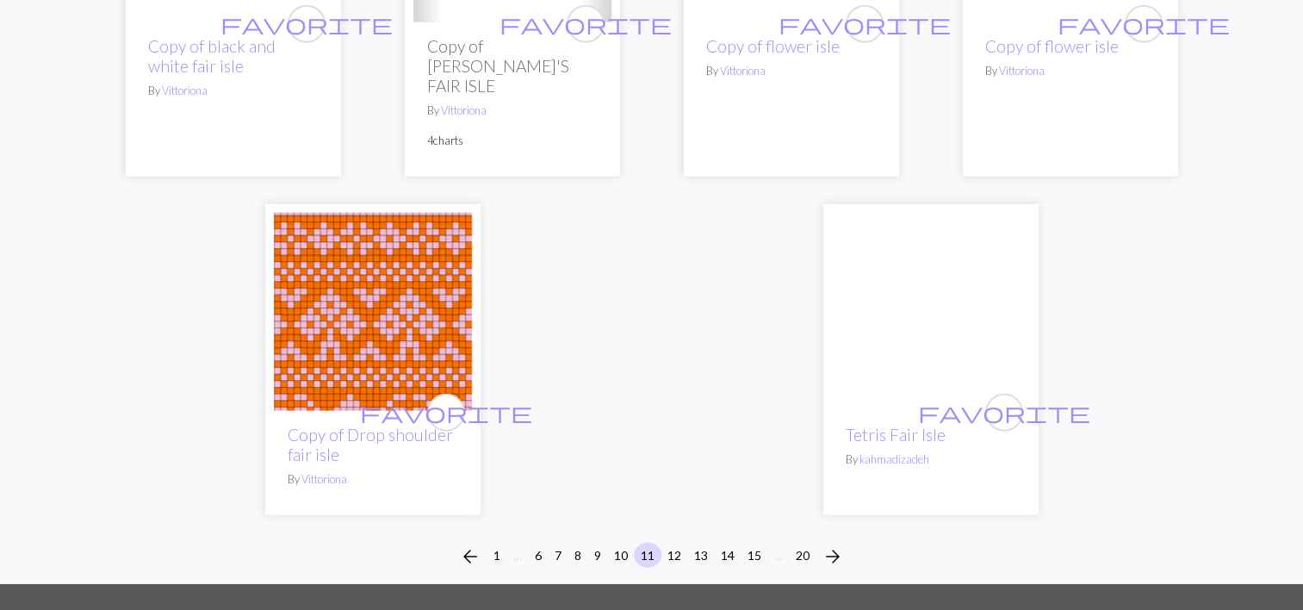
scroll to position [4228, 0]
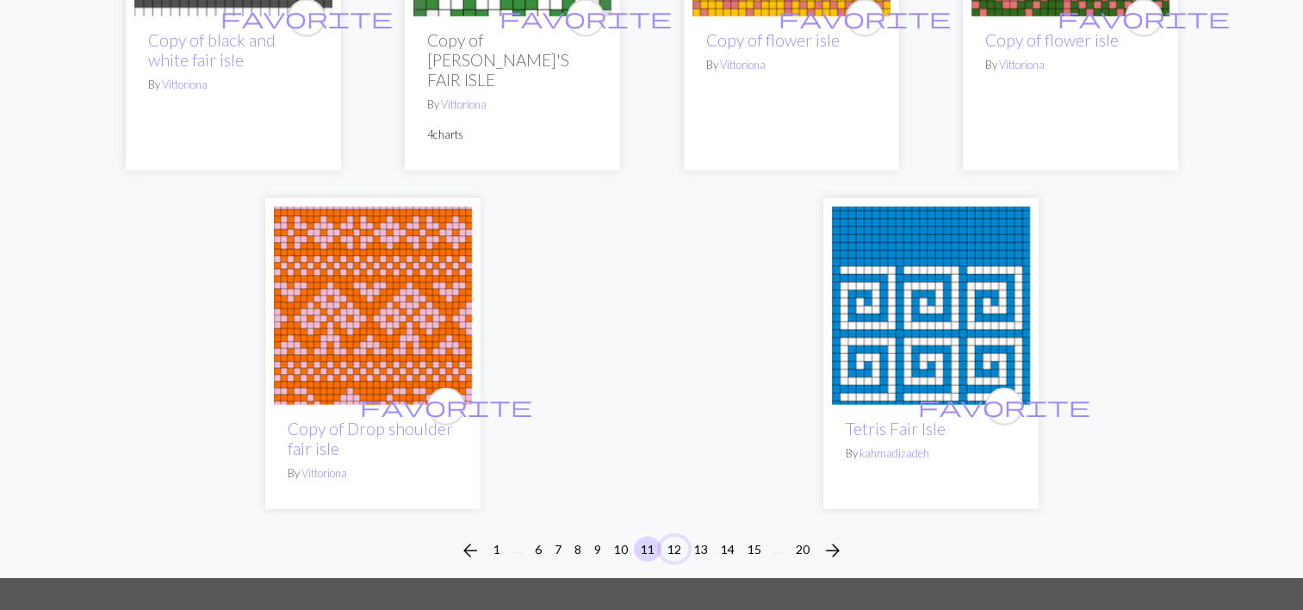
click at [675, 536] on button "12" at bounding box center [674, 548] width 28 height 25
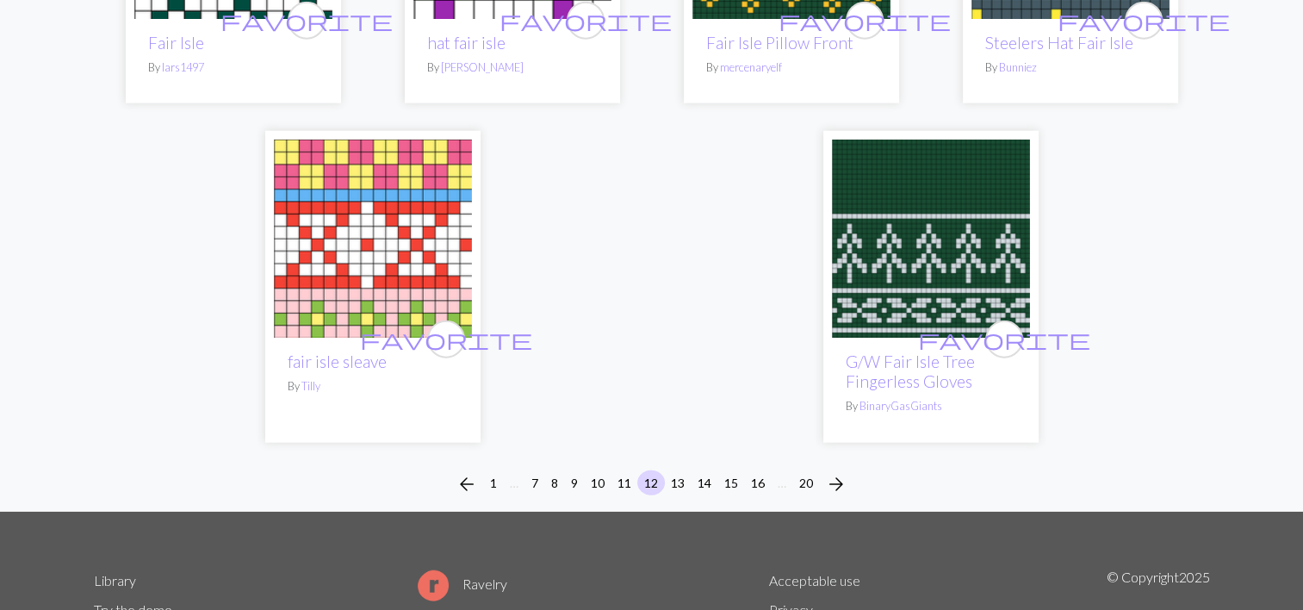
scroll to position [4223, 0]
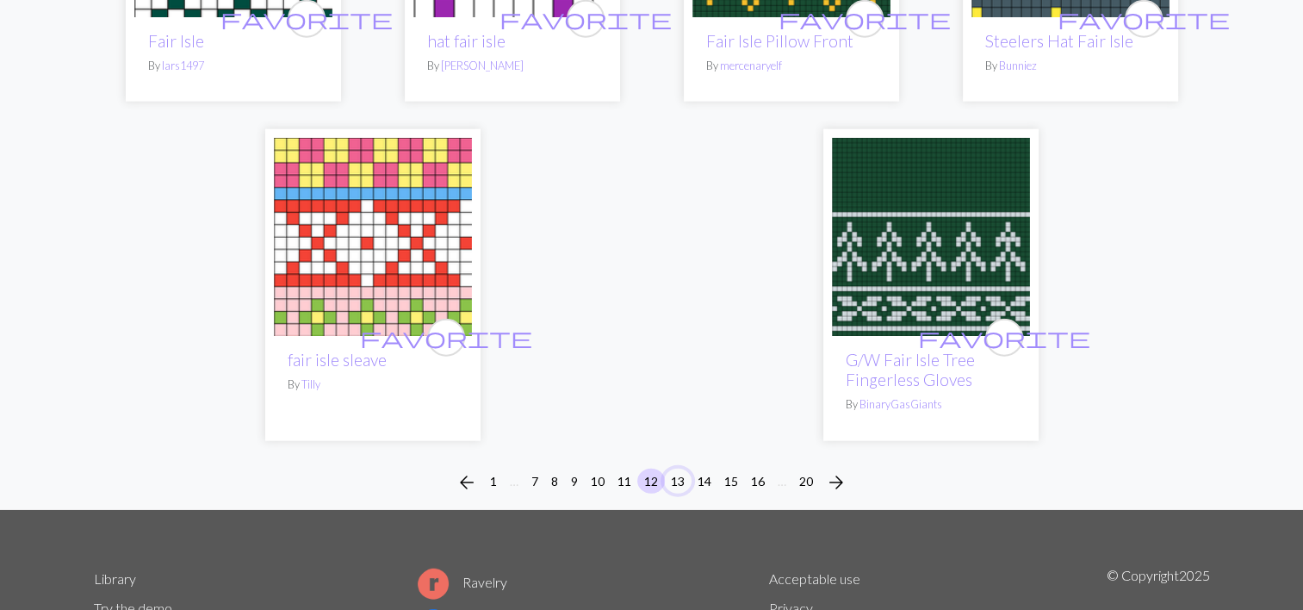
click at [680, 469] on button "13" at bounding box center [678, 480] width 28 height 25
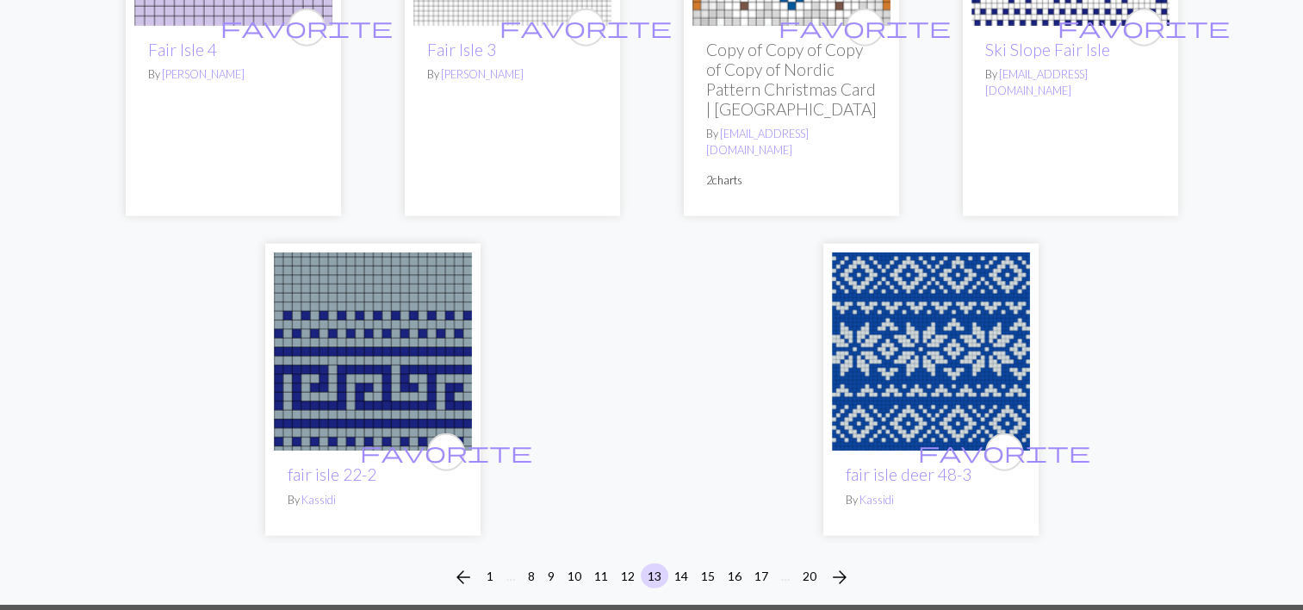
scroll to position [4225, 0]
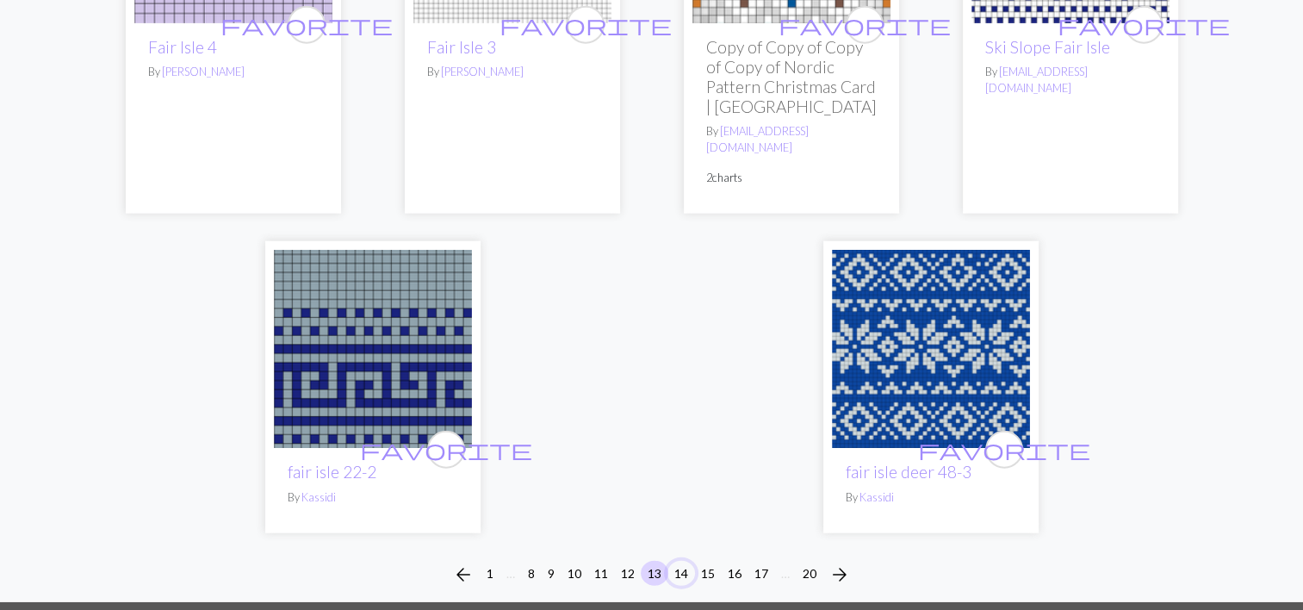
click at [683, 561] on button "14" at bounding box center [681, 573] width 28 height 25
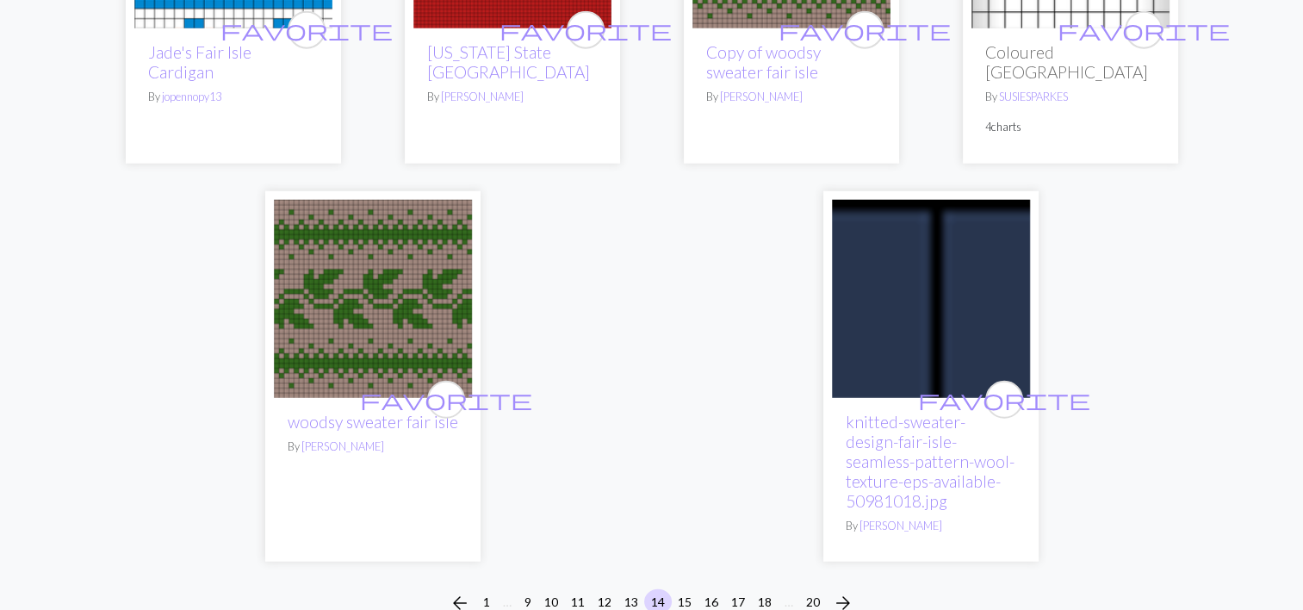
scroll to position [4371, 0]
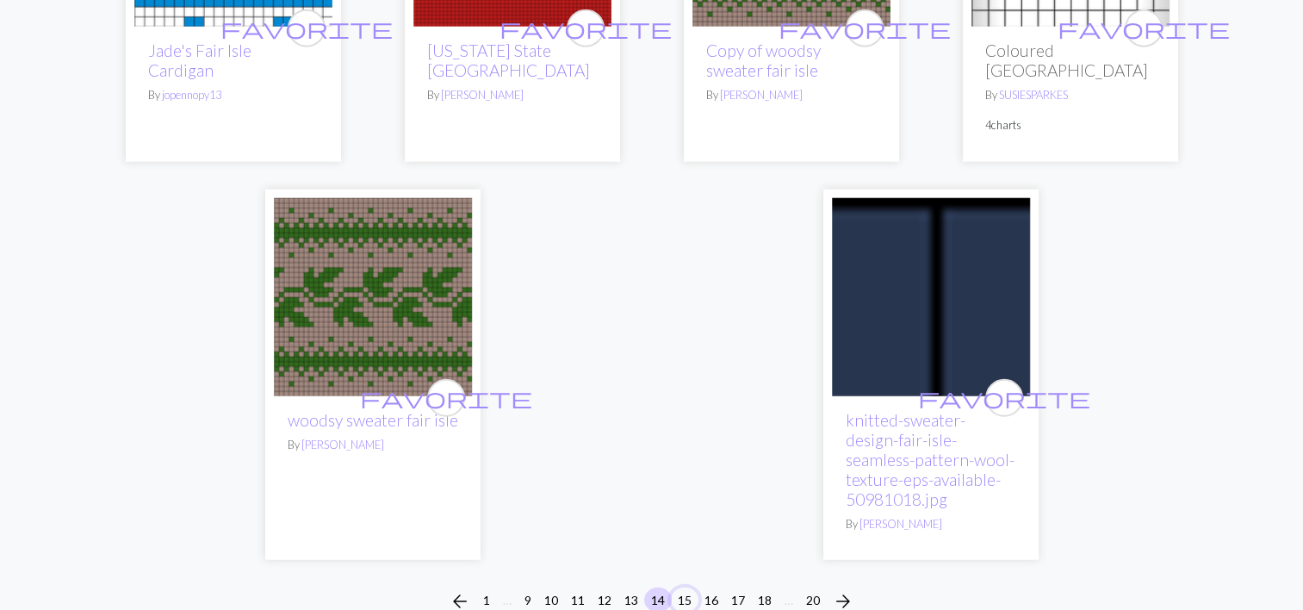
click at [685, 587] on button "15" at bounding box center [685, 599] width 28 height 25
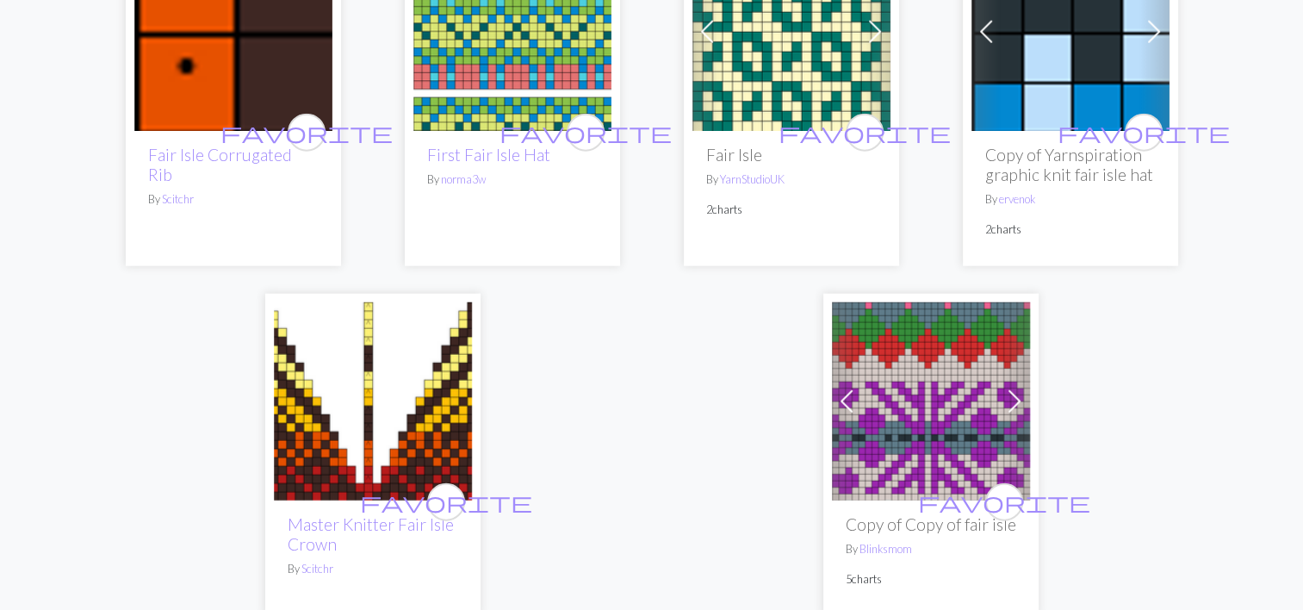
scroll to position [4258, 0]
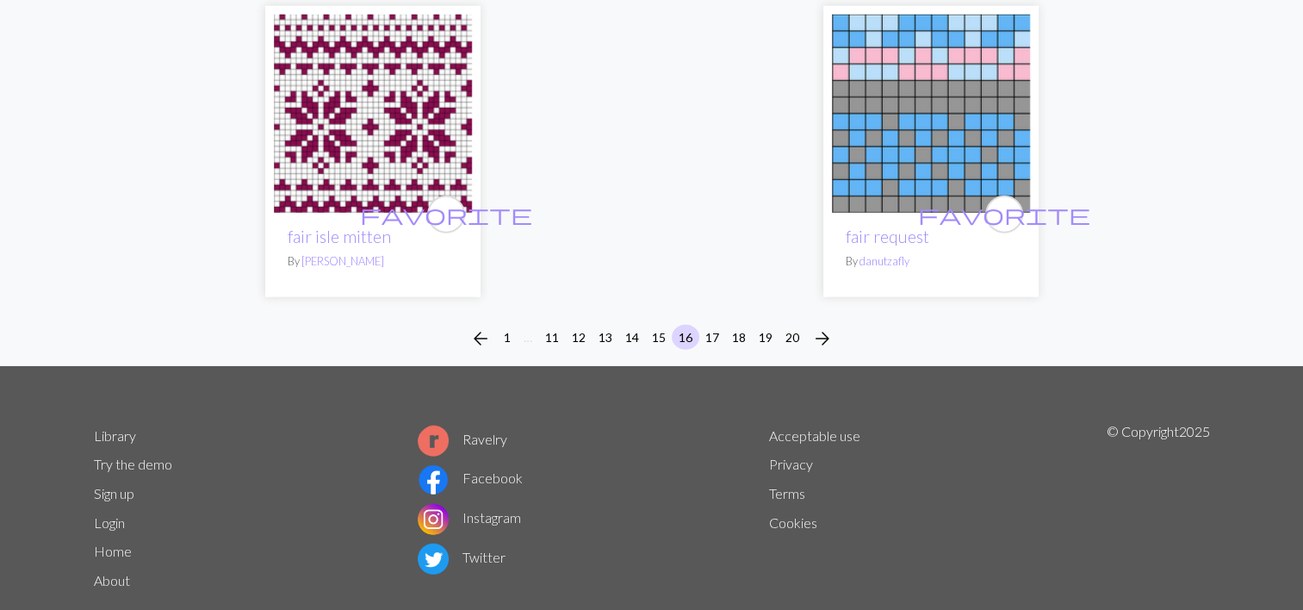
scroll to position [4320, 0]
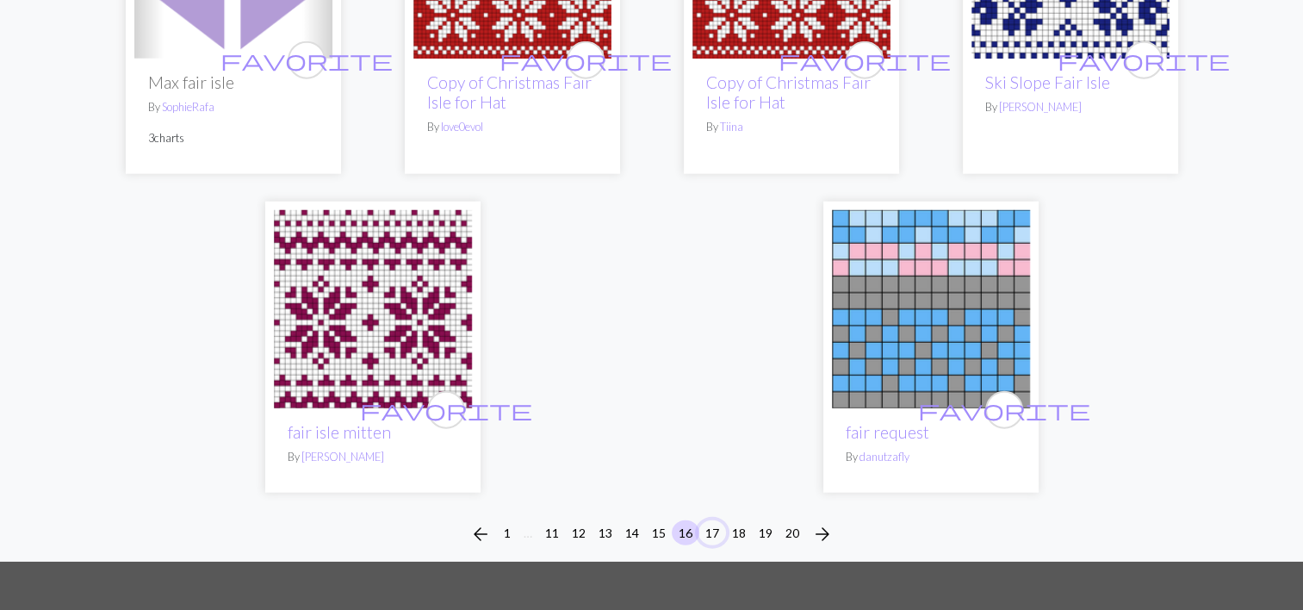
click at [710, 520] on button "17" at bounding box center [712, 532] width 28 height 25
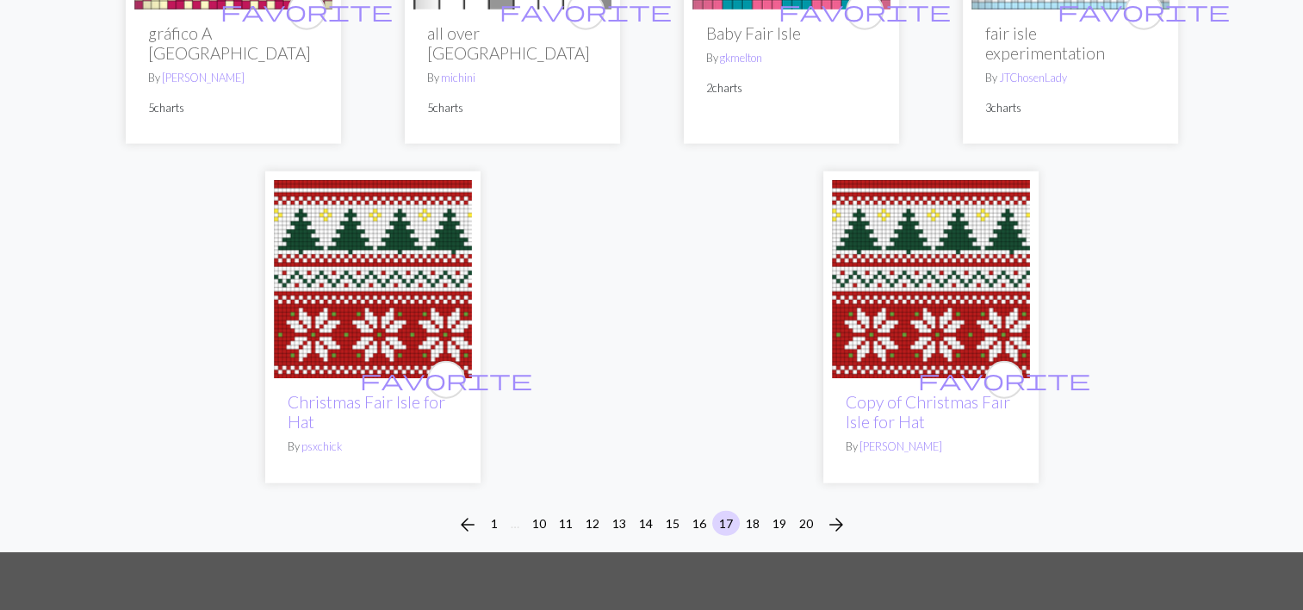
scroll to position [4279, 0]
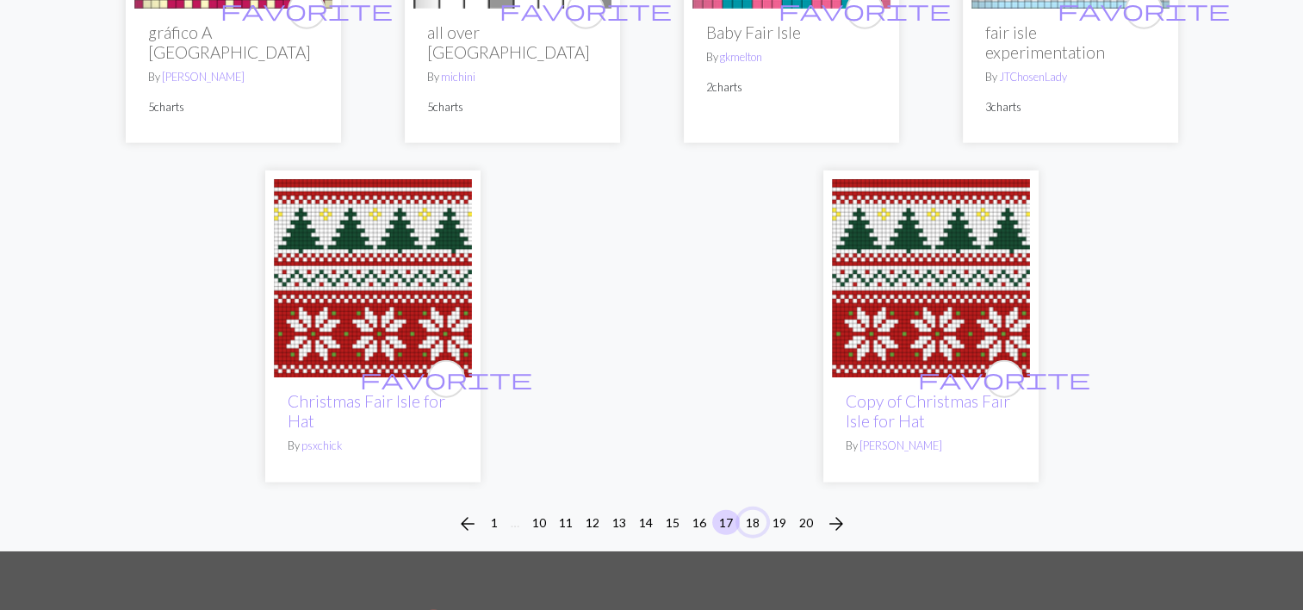
click at [748, 510] on button "18" at bounding box center [753, 522] width 28 height 25
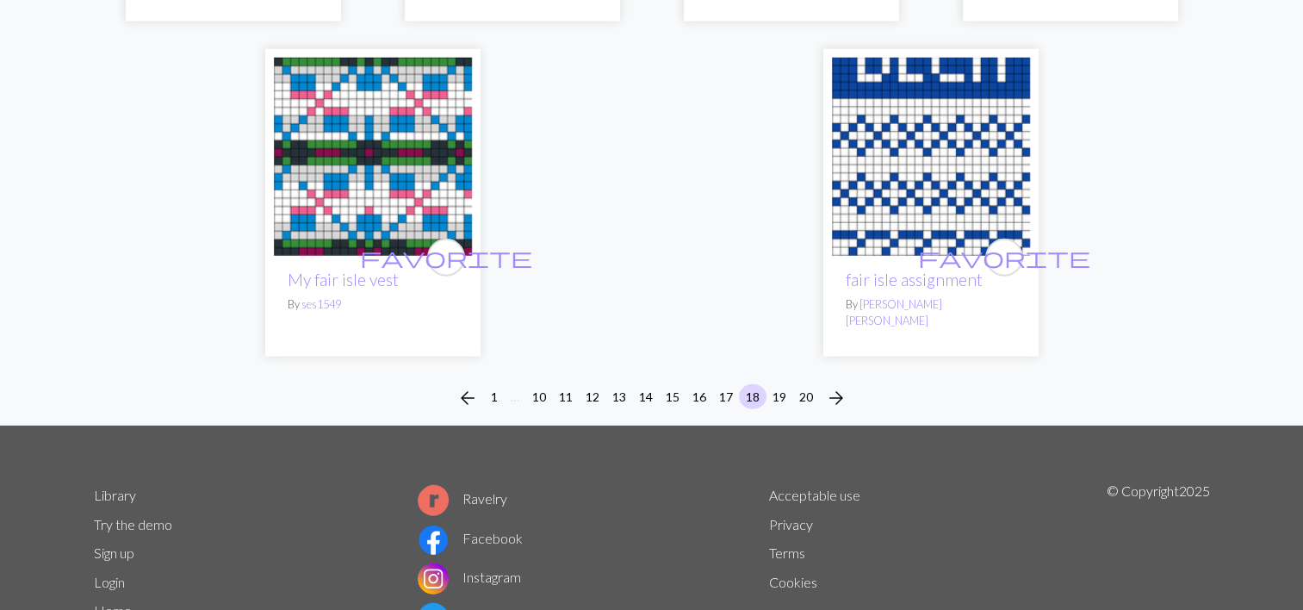
scroll to position [4364, 0]
click at [782, 384] on button "19" at bounding box center [779, 396] width 28 height 25
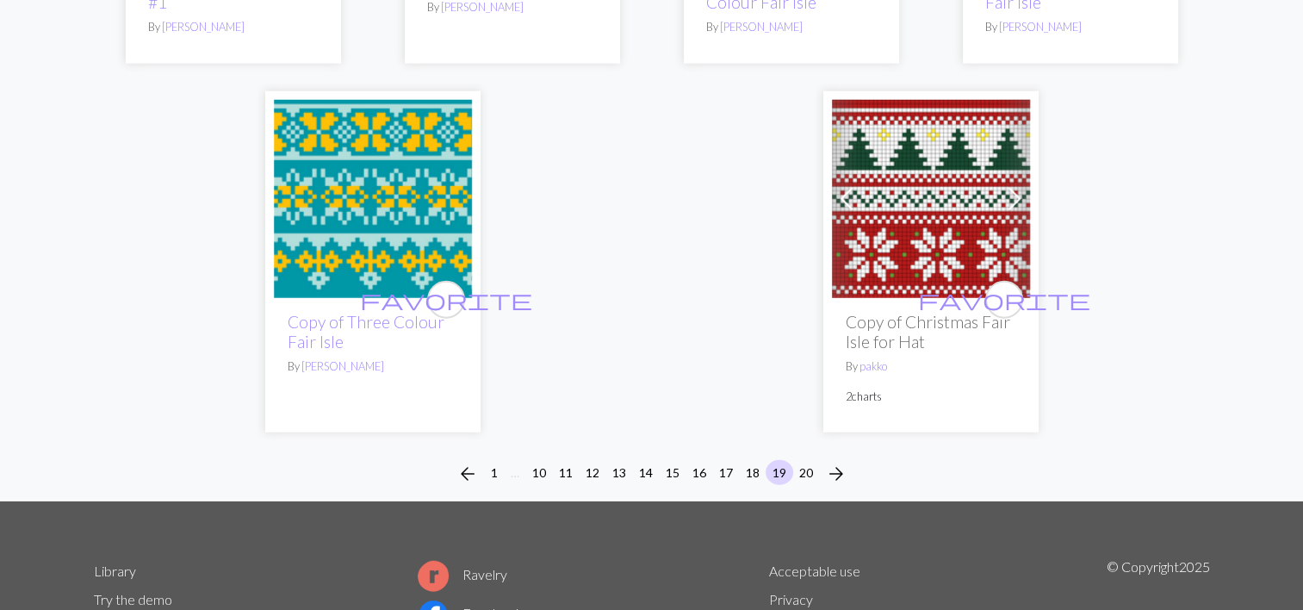
scroll to position [4248, 0]
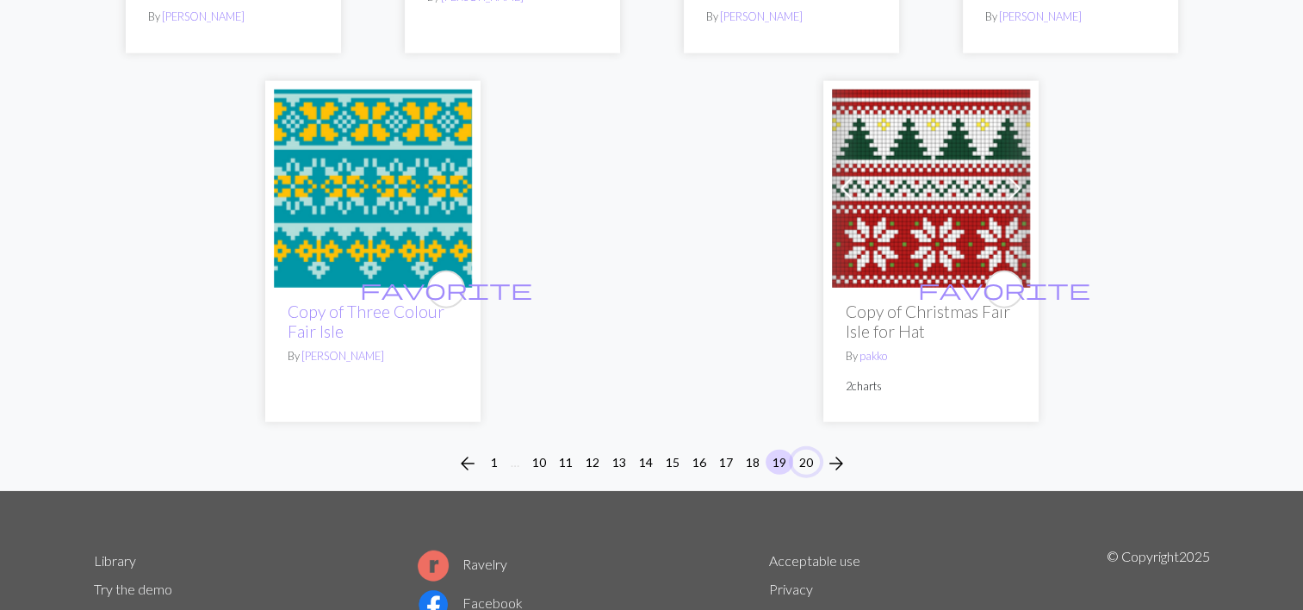
click at [802, 449] on button "20" at bounding box center [806, 461] width 28 height 25
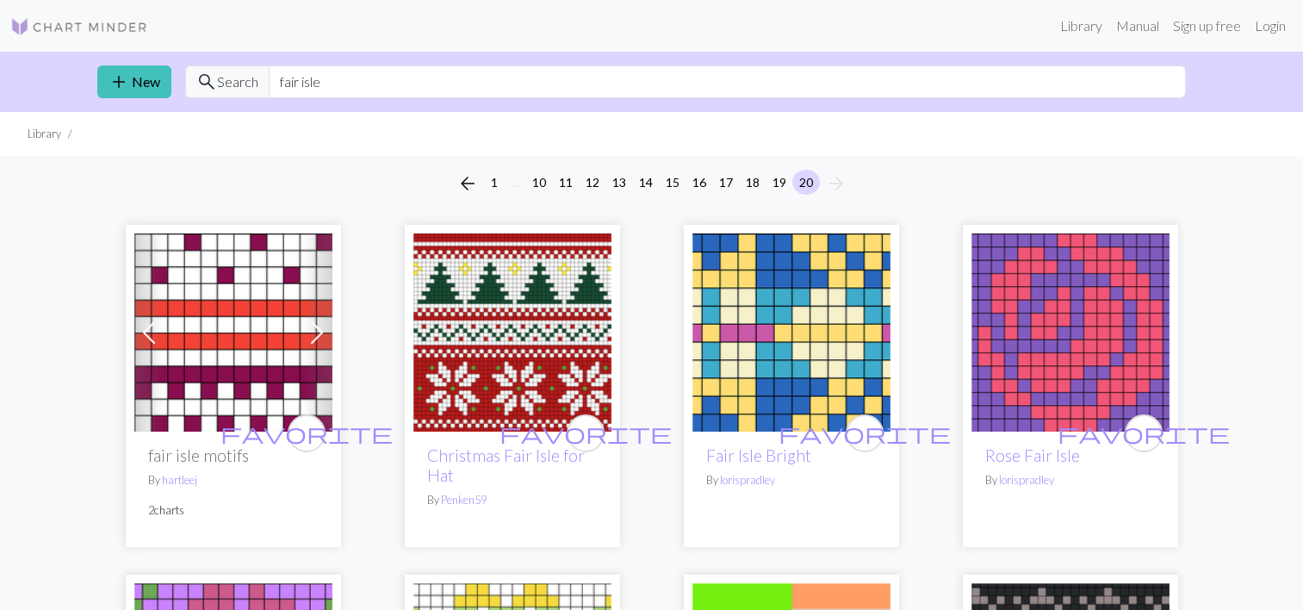
click at [213, 78] on span "search" at bounding box center [206, 82] width 21 height 24
click at [84, 25] on img at bounding box center [79, 26] width 138 height 21
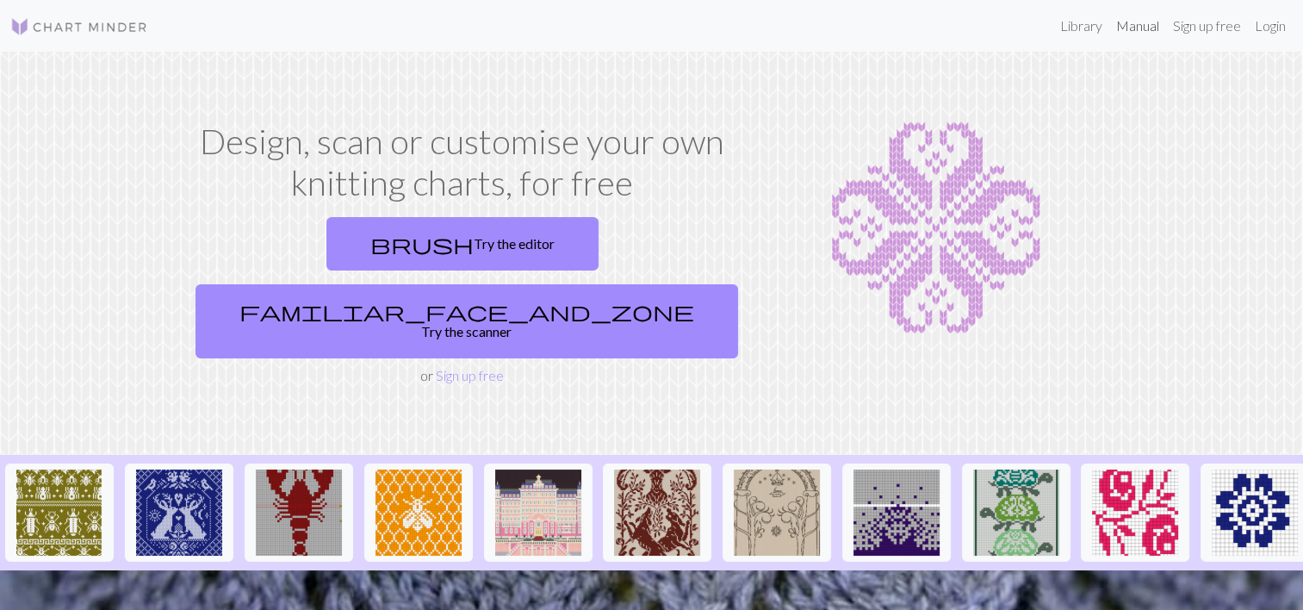
click at [1138, 24] on link "Manual" at bounding box center [1137, 26] width 57 height 34
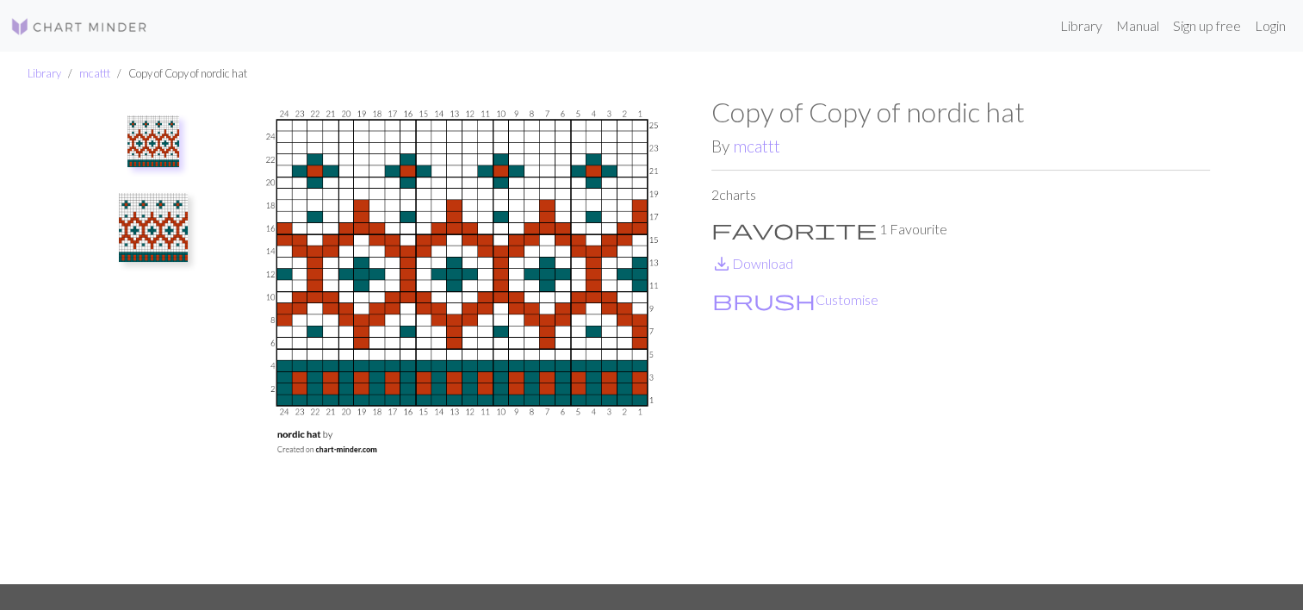
click at [153, 120] on img at bounding box center [153, 141] width 52 height 52
click at [169, 231] on img at bounding box center [153, 227] width 69 height 69
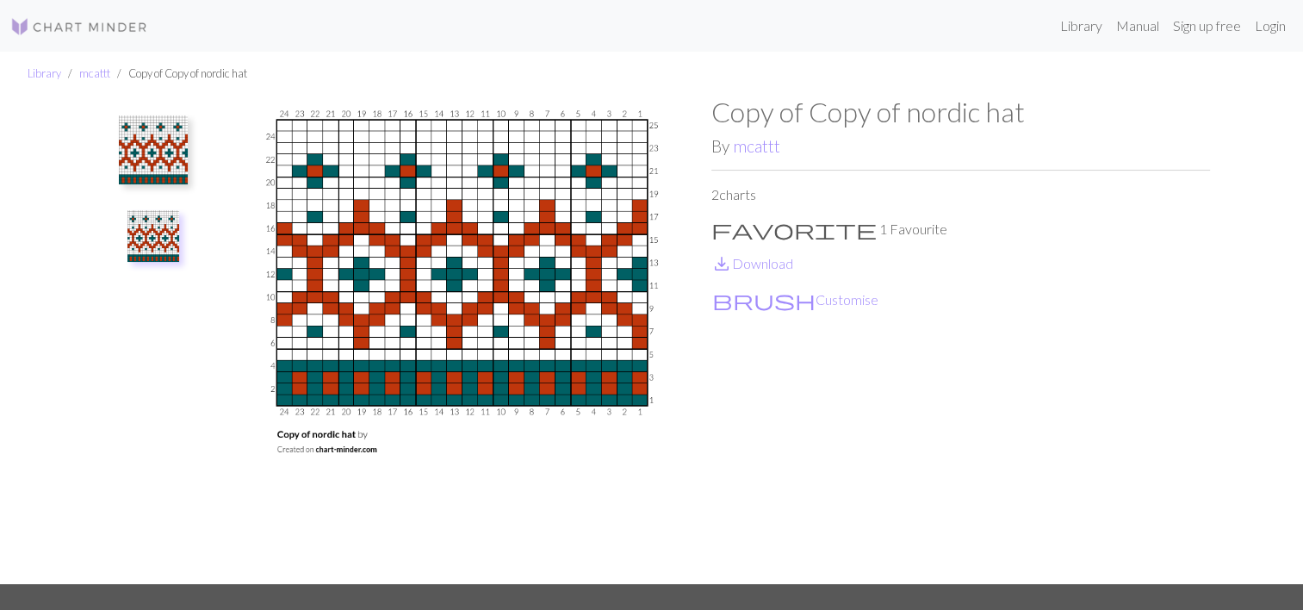
click at [166, 176] on img at bounding box center [153, 149] width 69 height 69
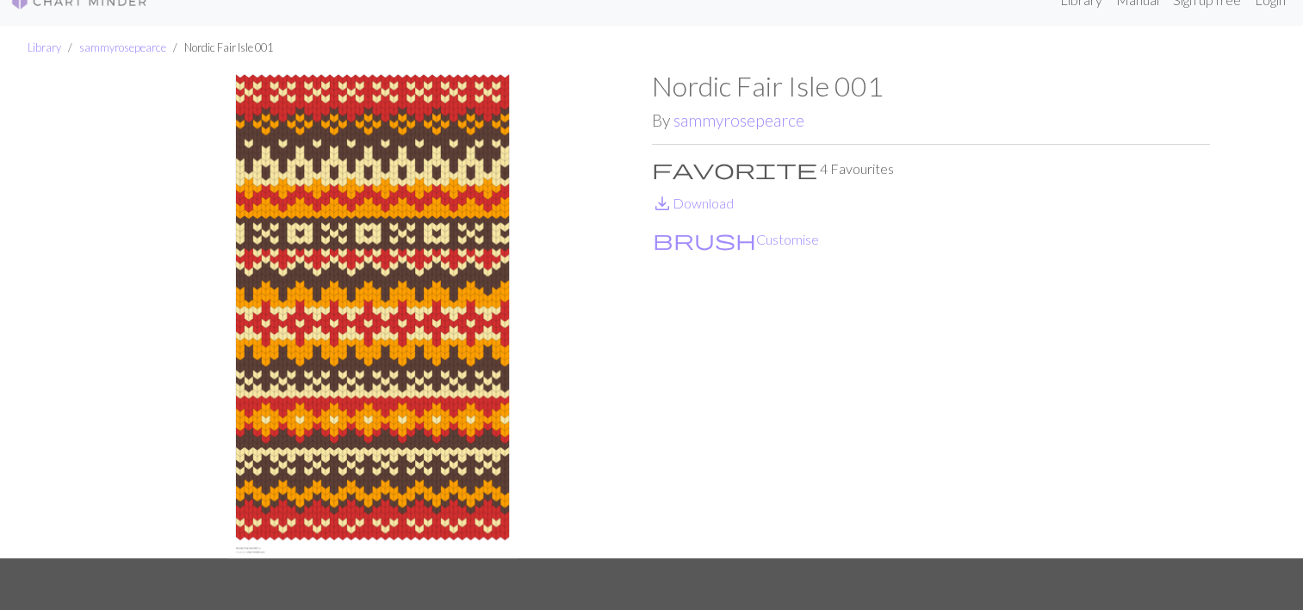
scroll to position [28, 0]
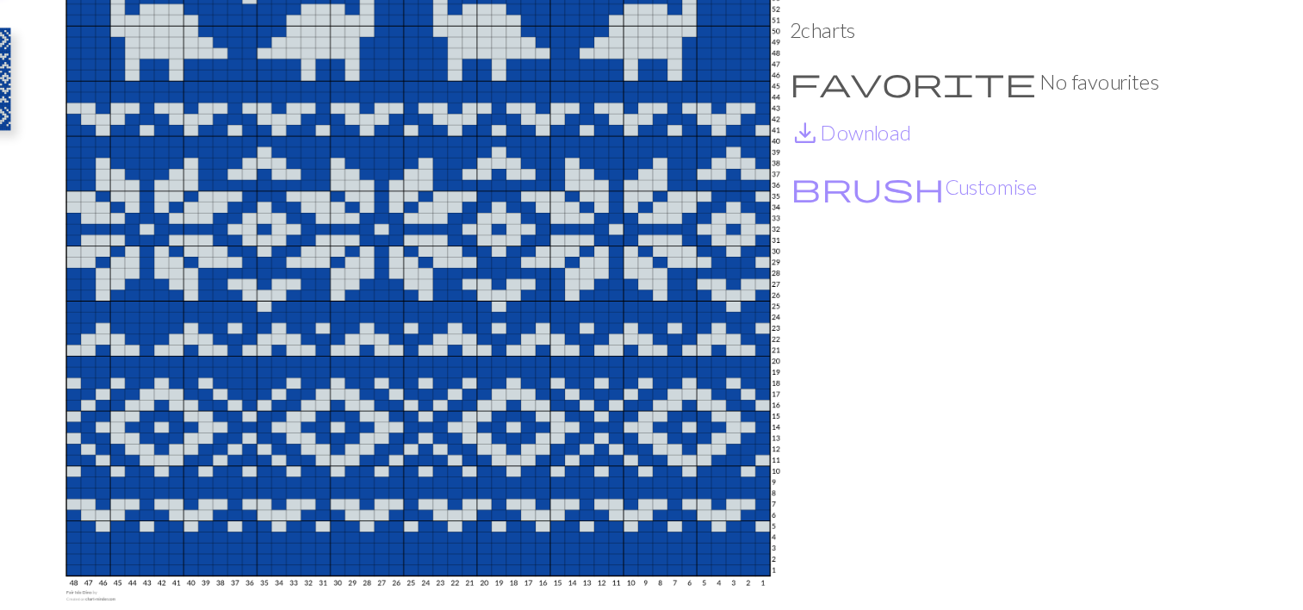
scroll to position [41, 0]
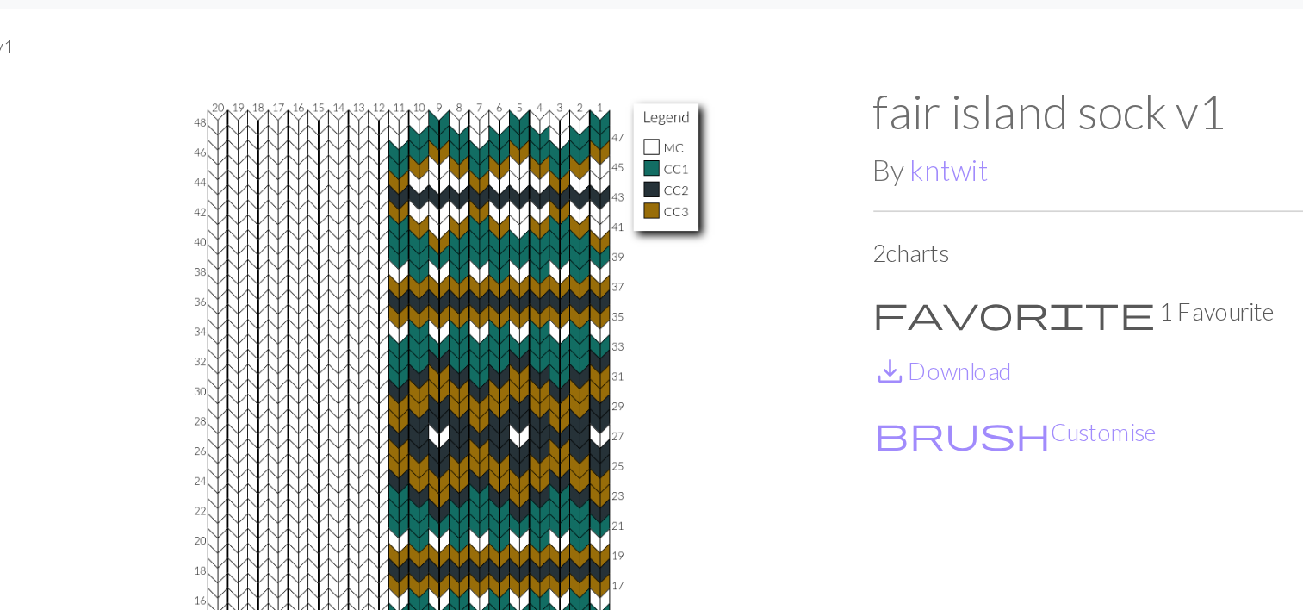
scroll to position [7, 0]
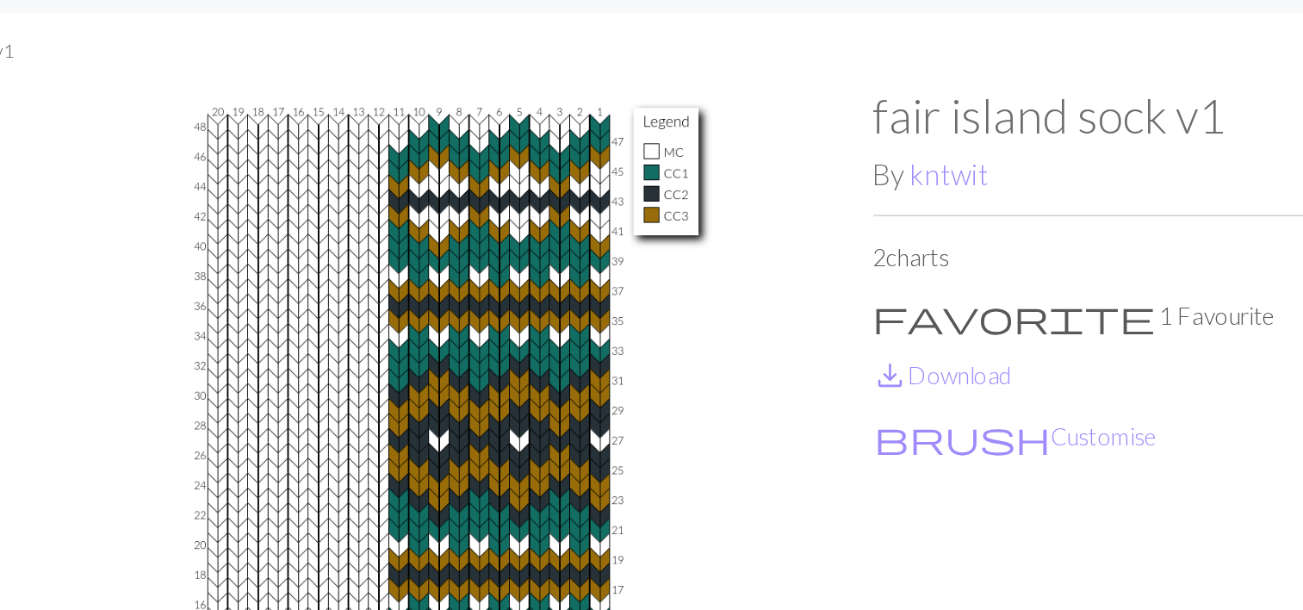
click at [579, 158] on img at bounding box center [462, 332] width 499 height 487
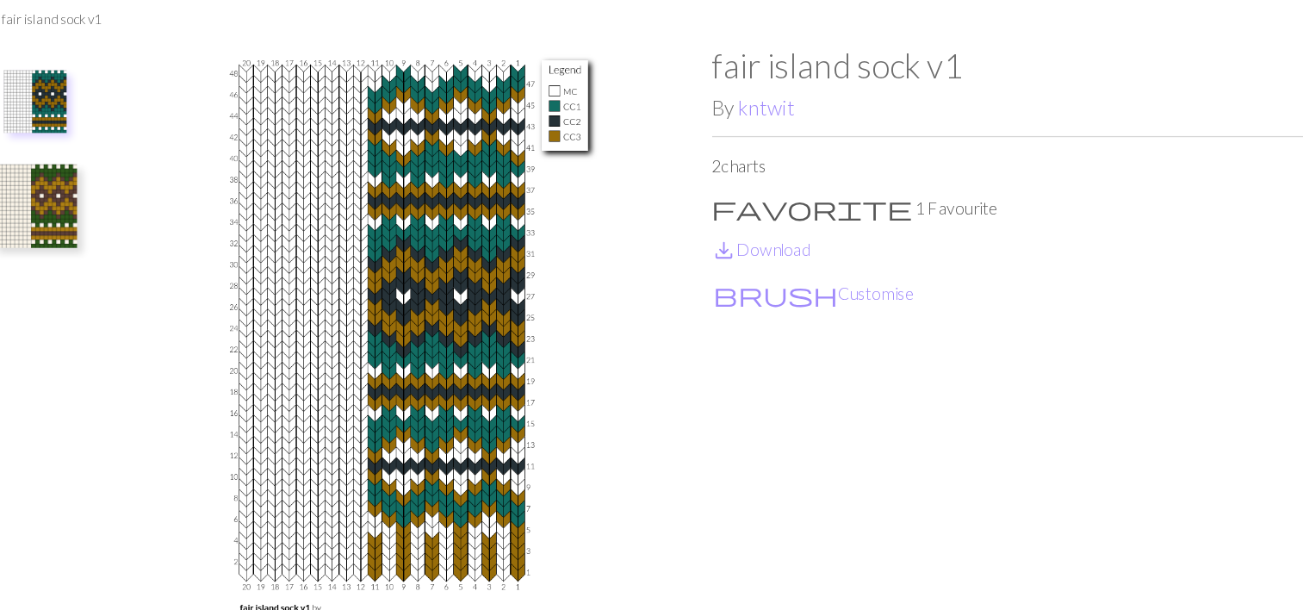
scroll to position [2, 0]
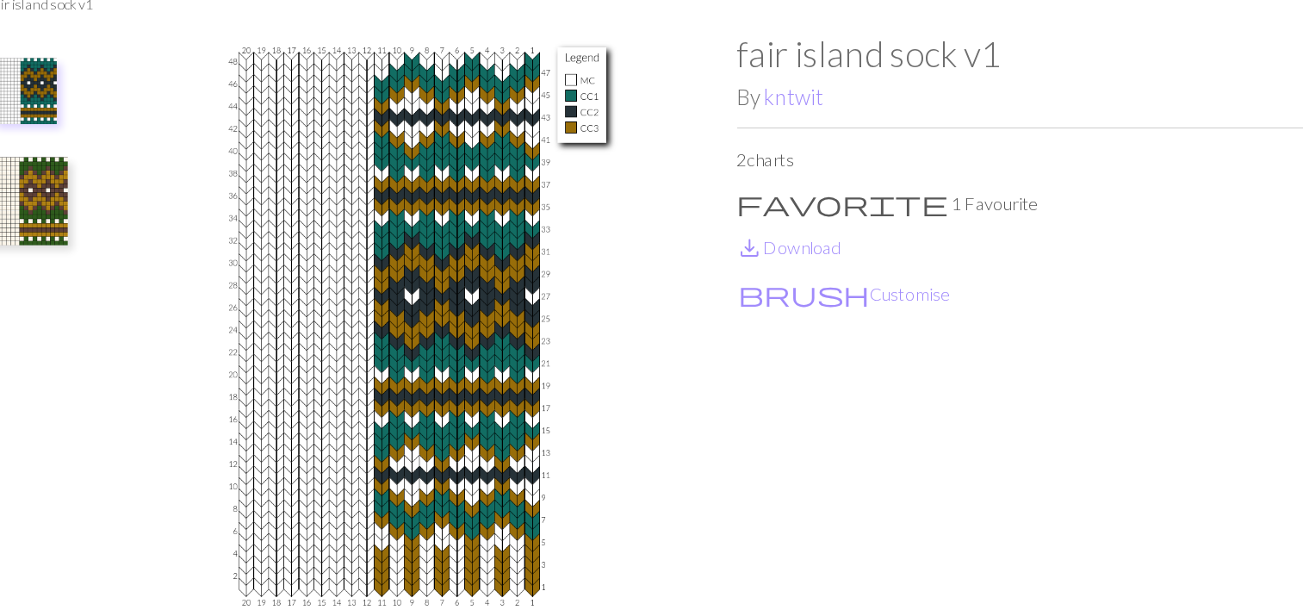
click at [170, 127] on img at bounding box center [153, 140] width 52 height 52
click at [182, 226] on img at bounding box center [153, 225] width 69 height 69
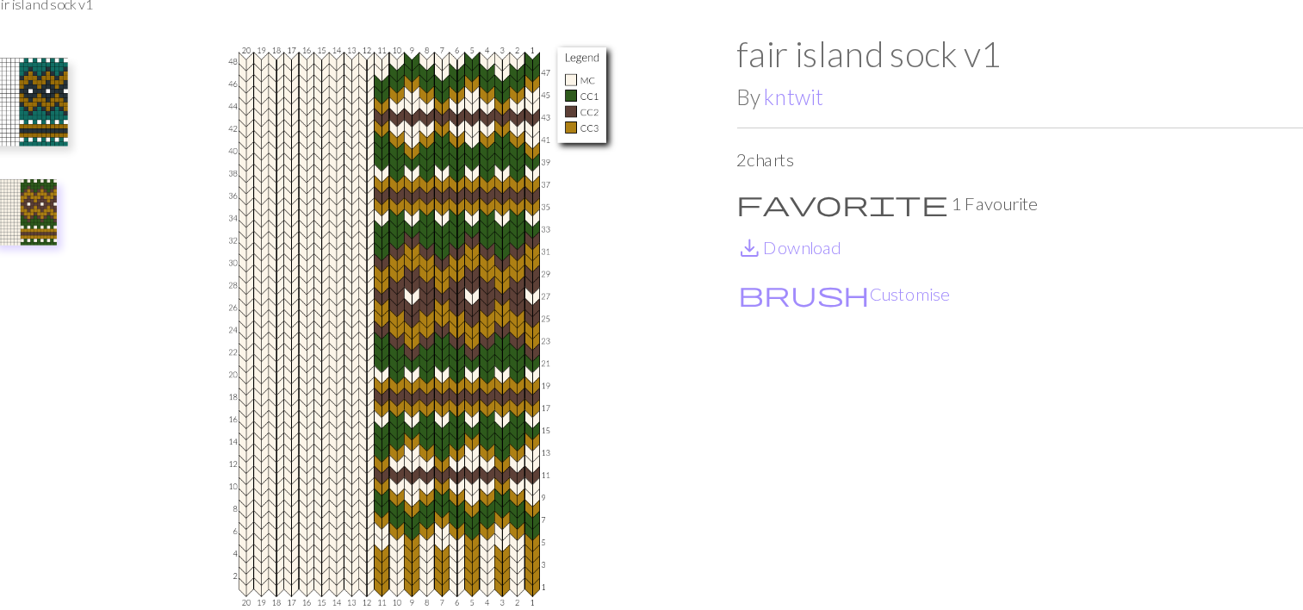
click at [155, 143] on img at bounding box center [153, 148] width 69 height 69
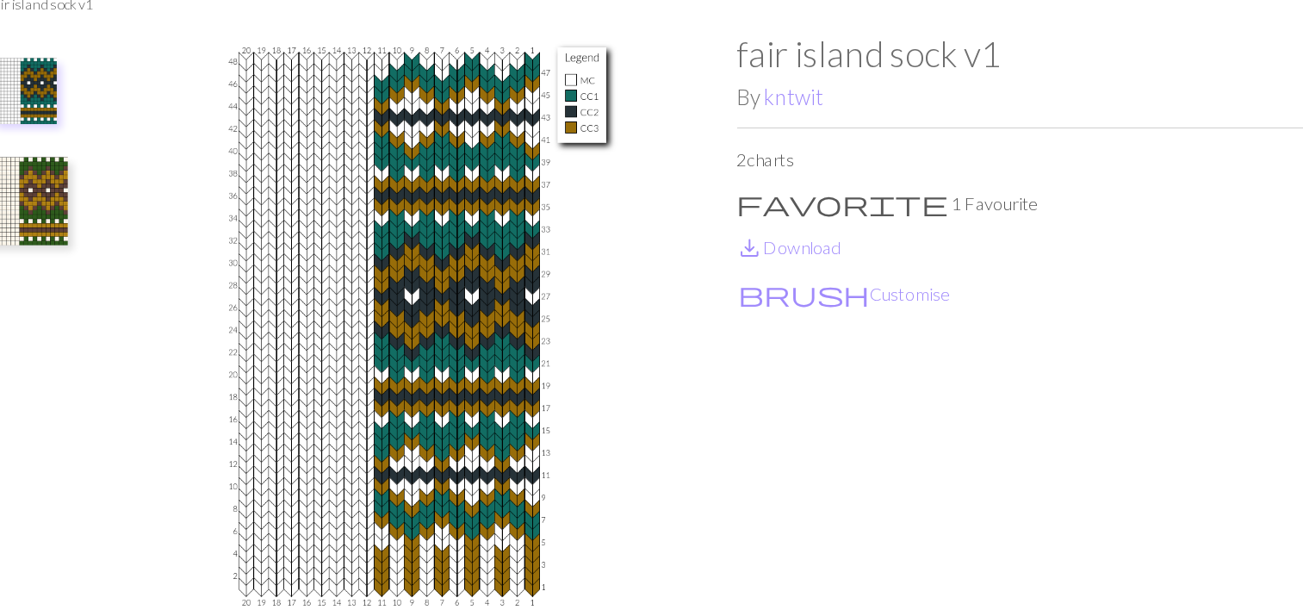
click at [175, 226] on img at bounding box center [153, 225] width 69 height 69
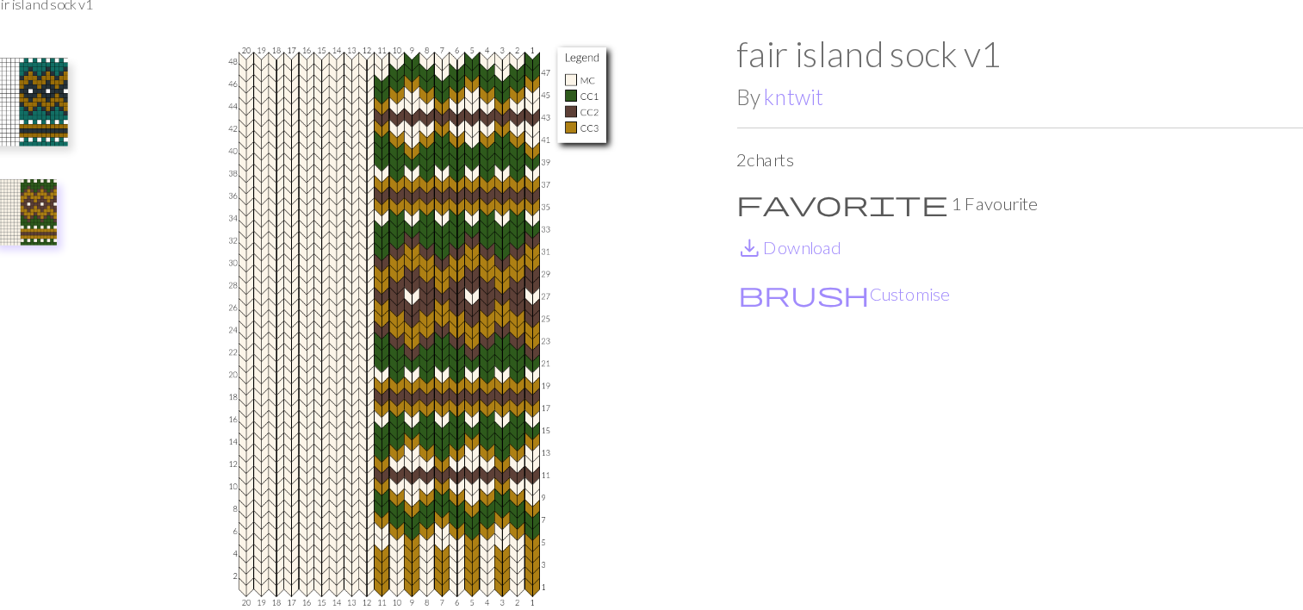
click at [185, 139] on img at bounding box center [153, 148] width 69 height 69
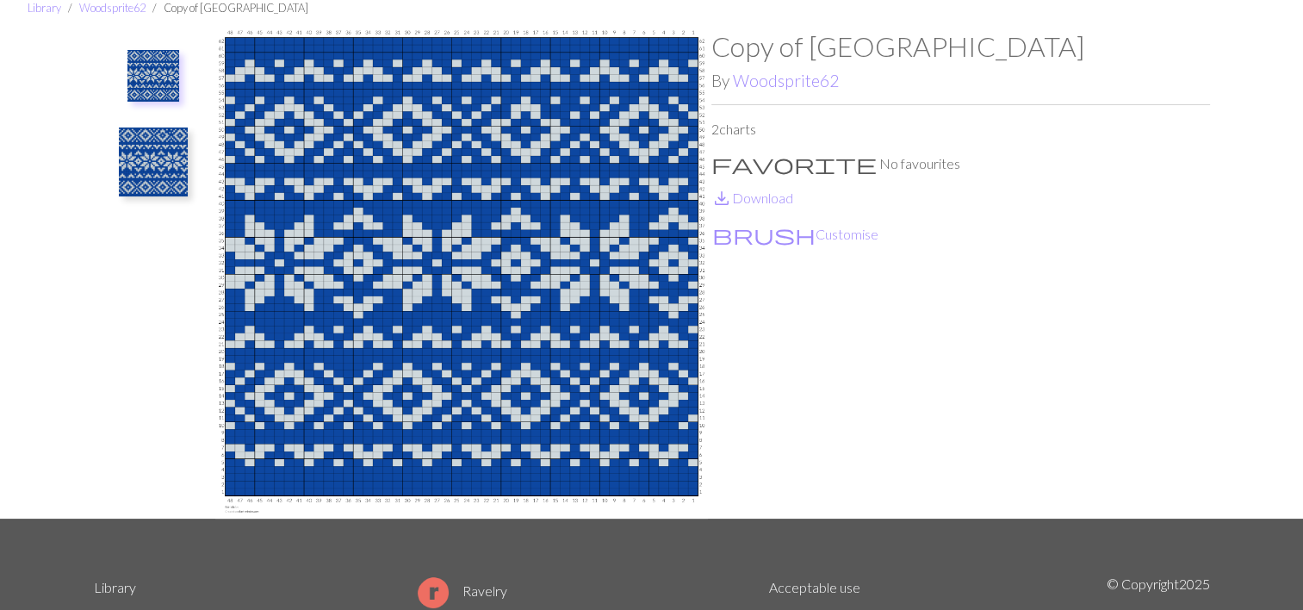
scroll to position [72, 0]
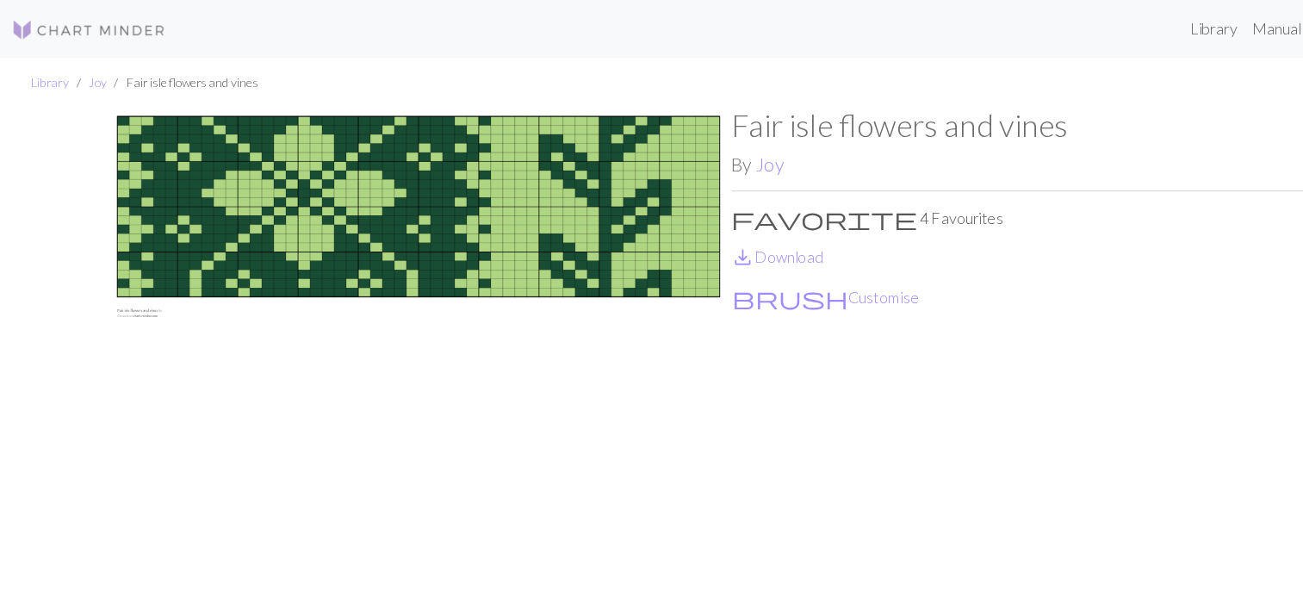
click at [555, 40] on div "Library Manual Sign up free Login" at bounding box center [727, 26] width 1131 height 34
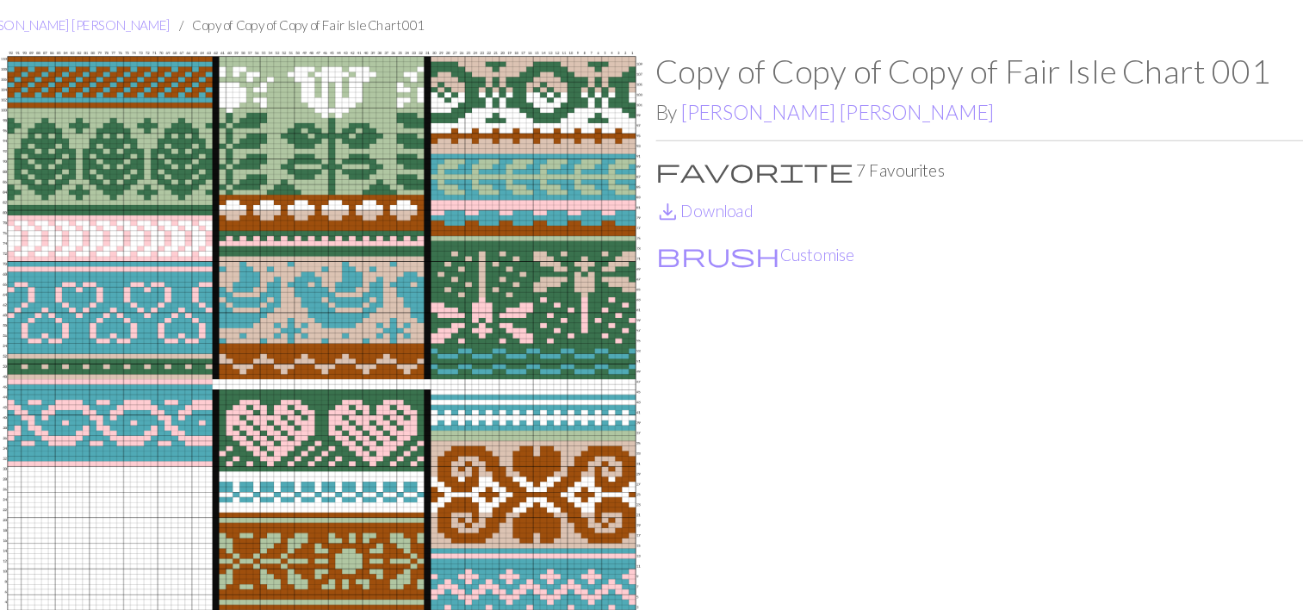
scroll to position [25, 0]
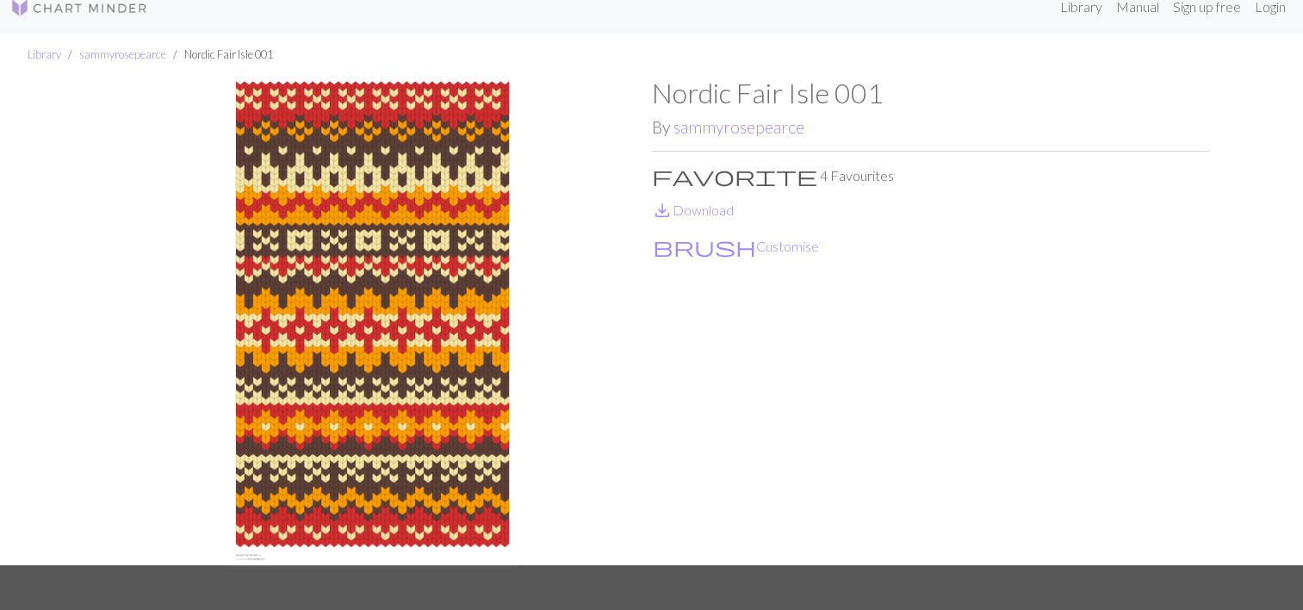
scroll to position [20, 0]
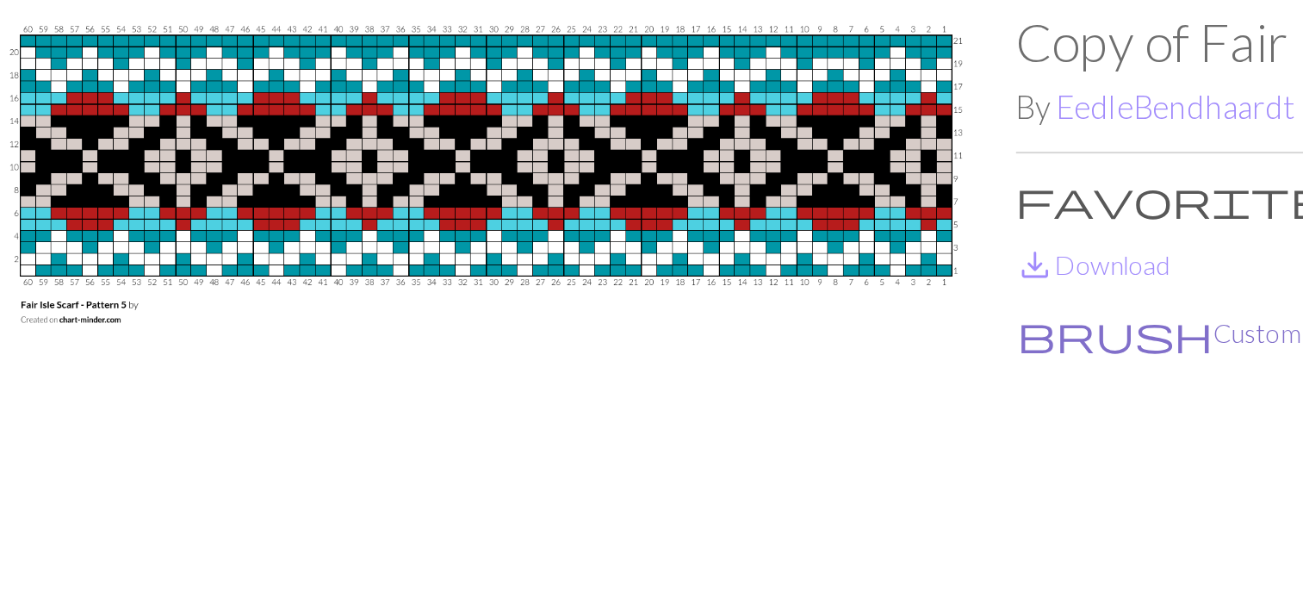
click at [712, 274] on button "brush Customise" at bounding box center [736, 265] width 168 height 22
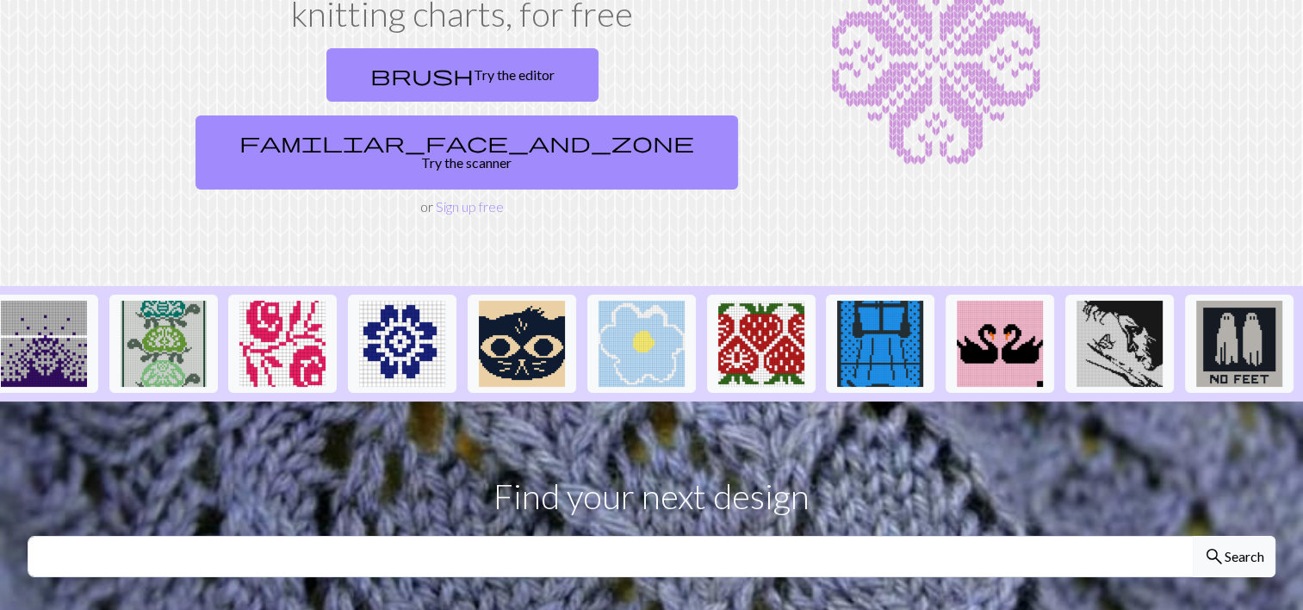
scroll to position [0, 778]
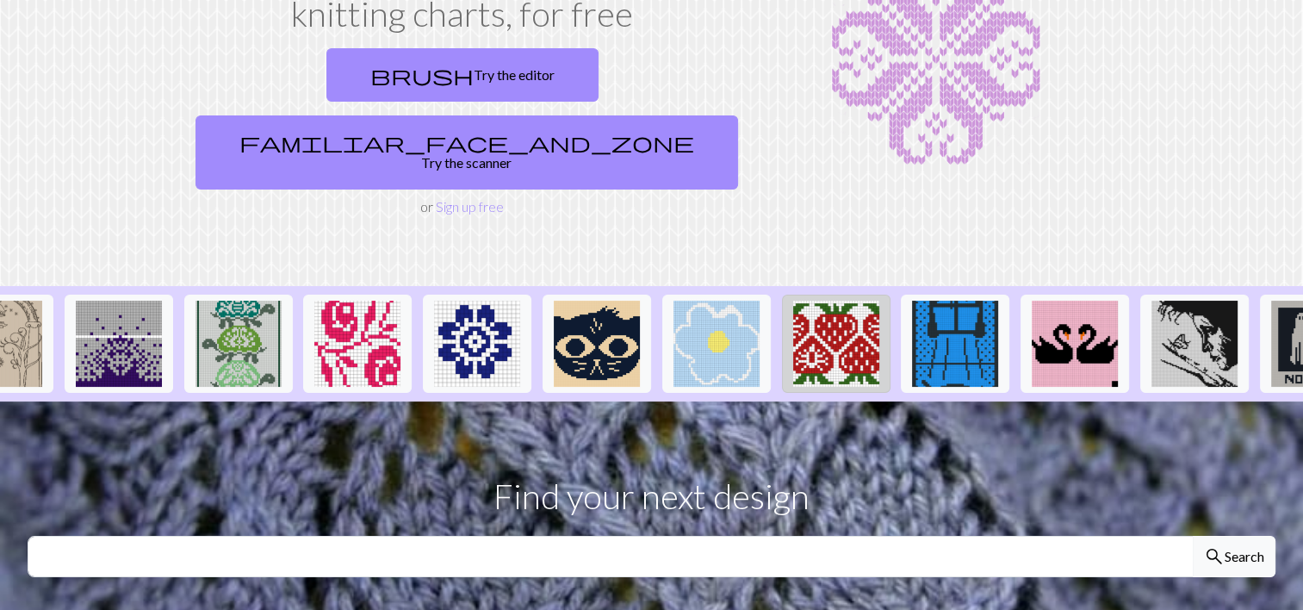
click at [845, 301] on img at bounding box center [836, 344] width 86 height 86
